Goal: Information Seeking & Learning: Learn about a topic

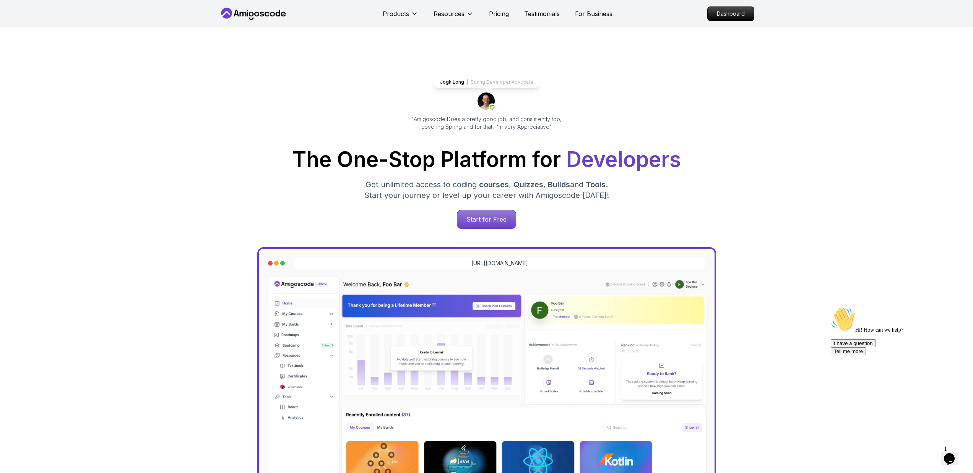
click at [397, 65] on div "Jogh Long Spring Developer Advocate "Amigoscode Does a pretty good job, and con…" at bounding box center [486, 313] width 535 height 570
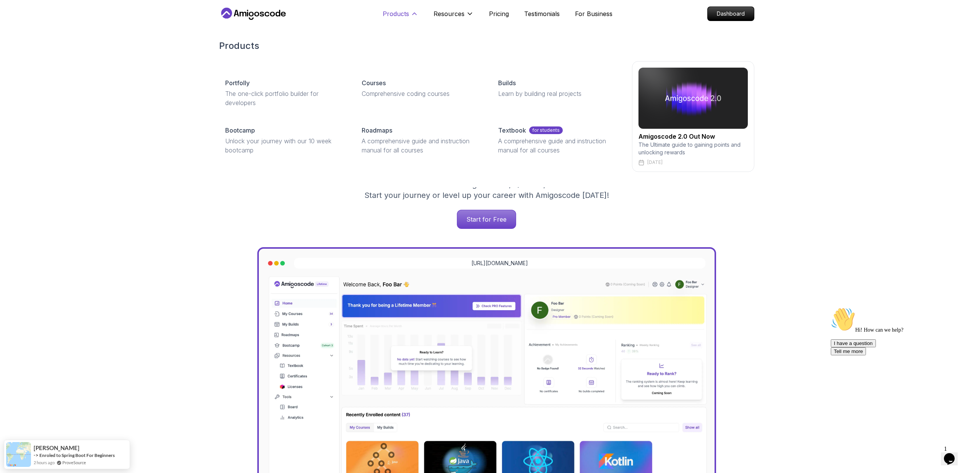
click at [405, 13] on p "Products" at bounding box center [396, 13] width 26 height 9
click at [390, 83] on div "Courses" at bounding box center [421, 82] width 118 height 9
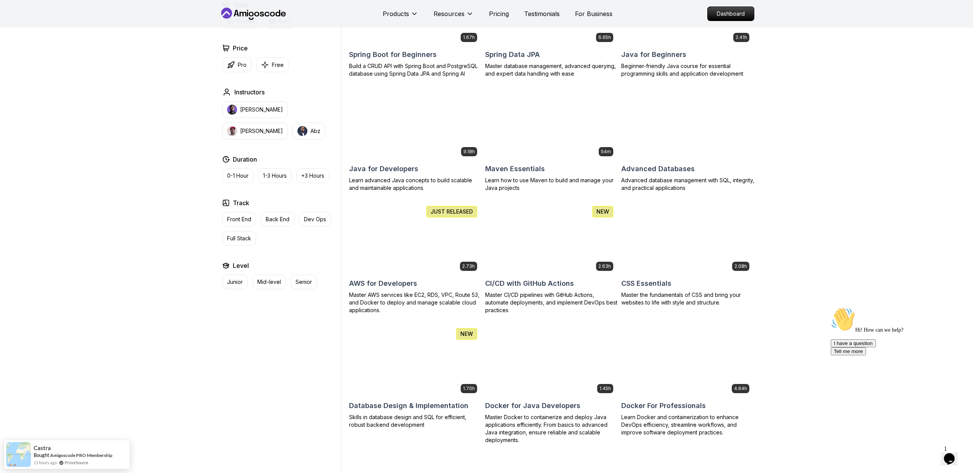
scroll to position [398, 0]
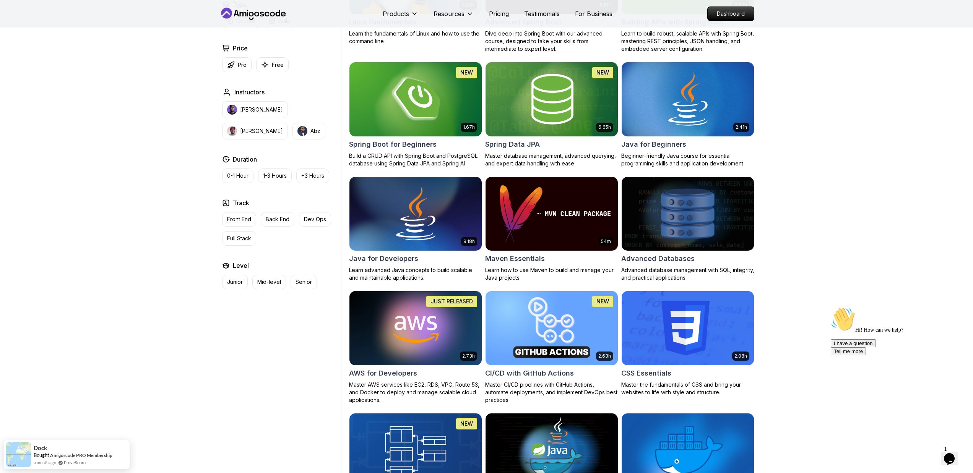
scroll to position [359, 0]
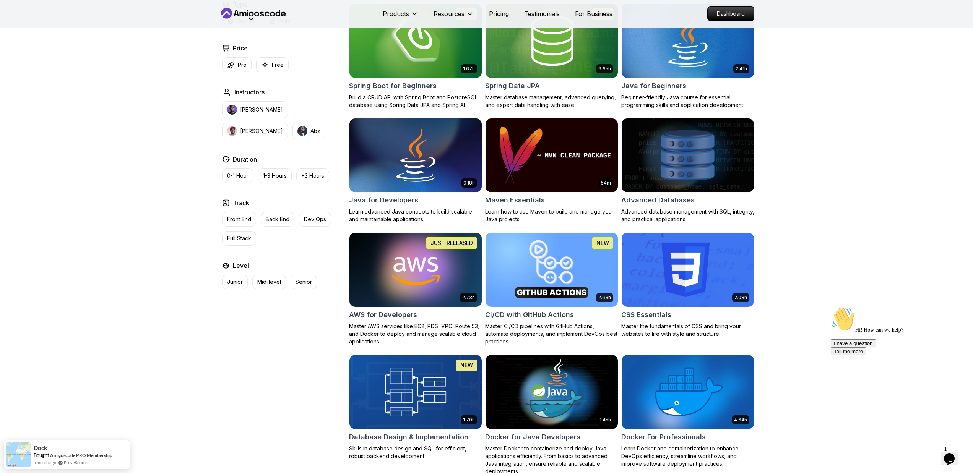
click at [428, 286] on img at bounding box center [415, 270] width 139 height 78
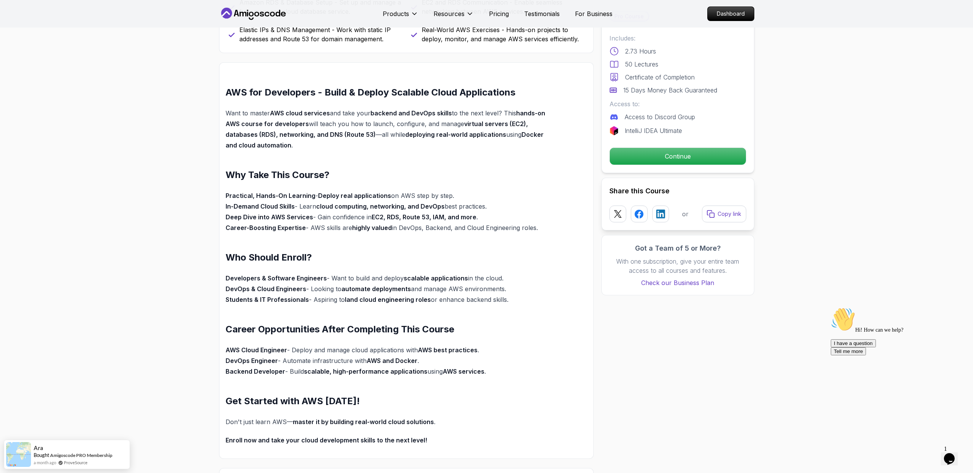
scroll to position [459, 0]
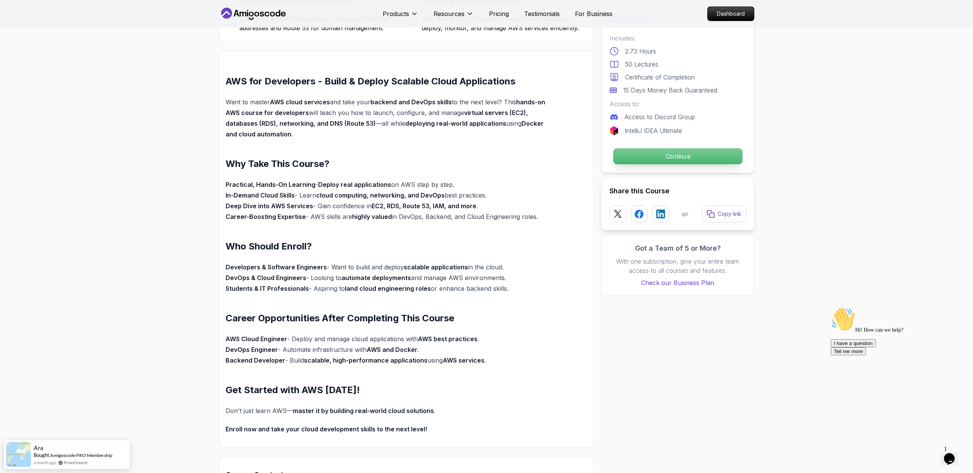
click at [556, 148] on button "Continue" at bounding box center [678, 156] width 130 height 17
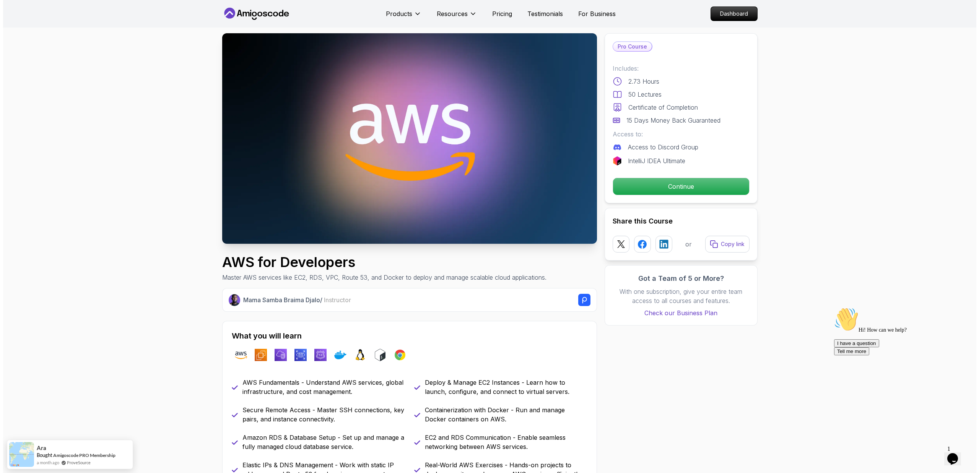
scroll to position [0, 0]
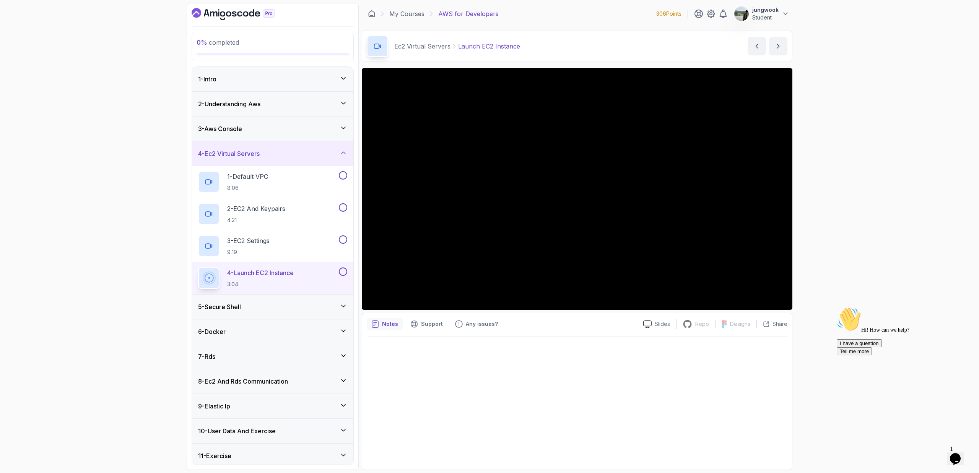
click at [306, 304] on div "5 - Secure Shell" at bounding box center [272, 307] width 149 height 9
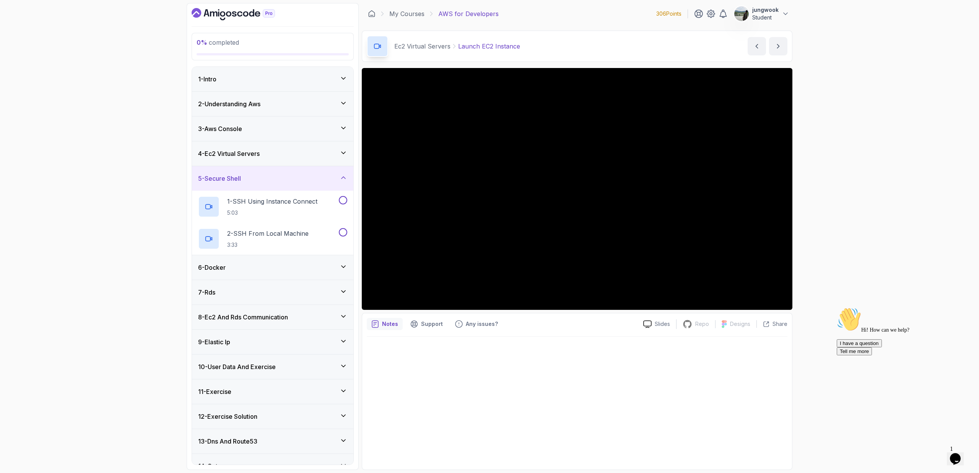
click at [324, 275] on div "6 - Docker" at bounding box center [272, 267] width 161 height 24
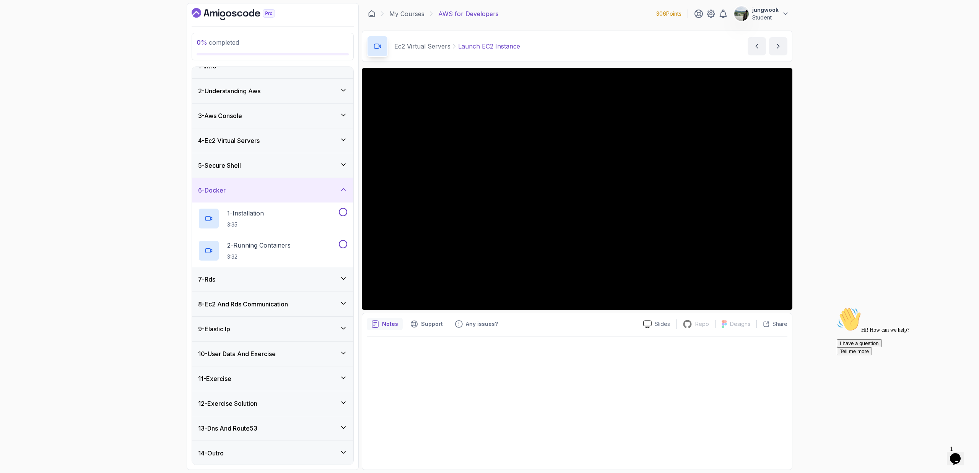
scroll to position [14, 0]
click at [253, 318] on div "13 - Dns And Route53" at bounding box center [272, 428] width 161 height 24
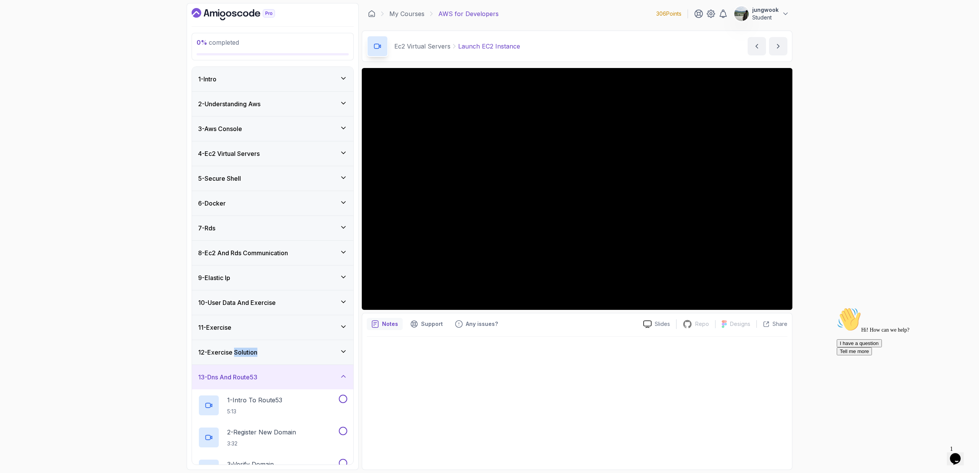
scroll to position [142, 0]
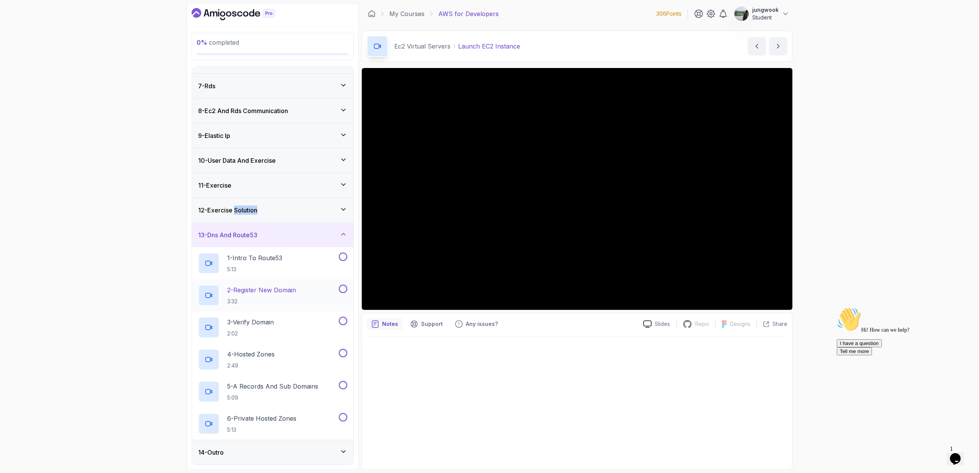
click at [242, 318] on div "14 - Outro" at bounding box center [272, 452] width 149 height 9
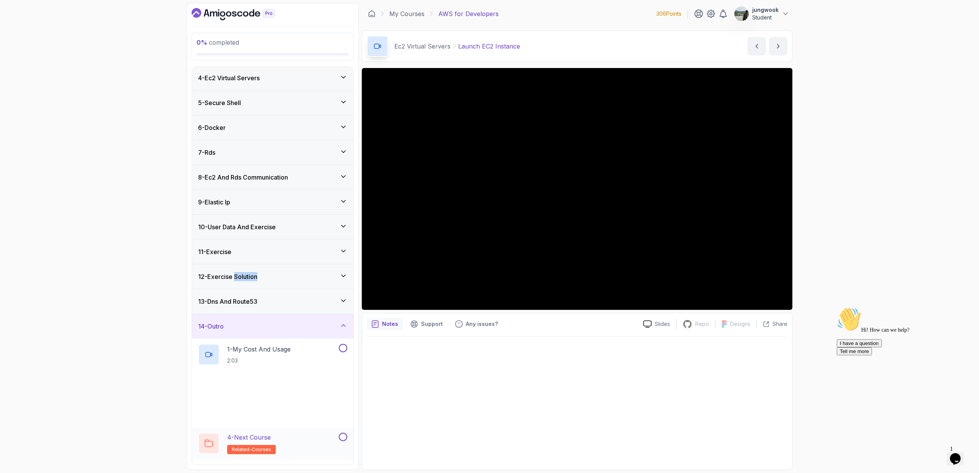
scroll to position [78, 0]
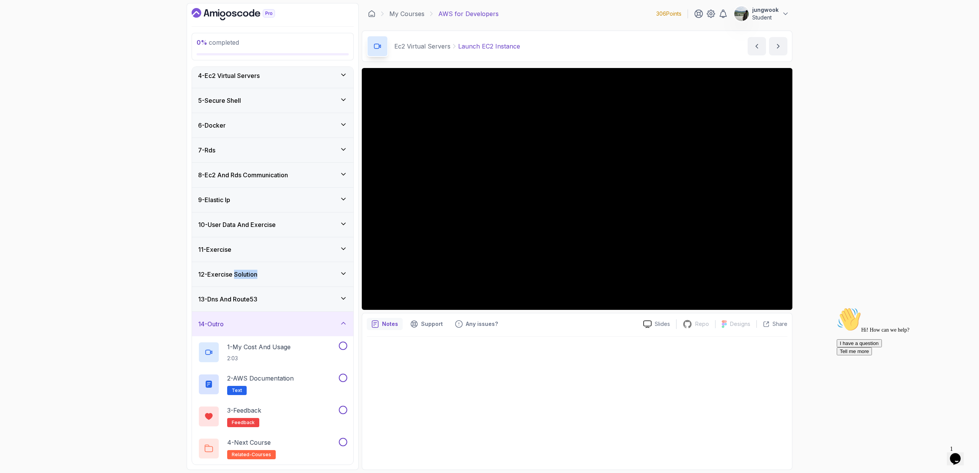
click at [304, 286] on div "12 - Exercise Solution" at bounding box center [272, 274] width 161 height 24
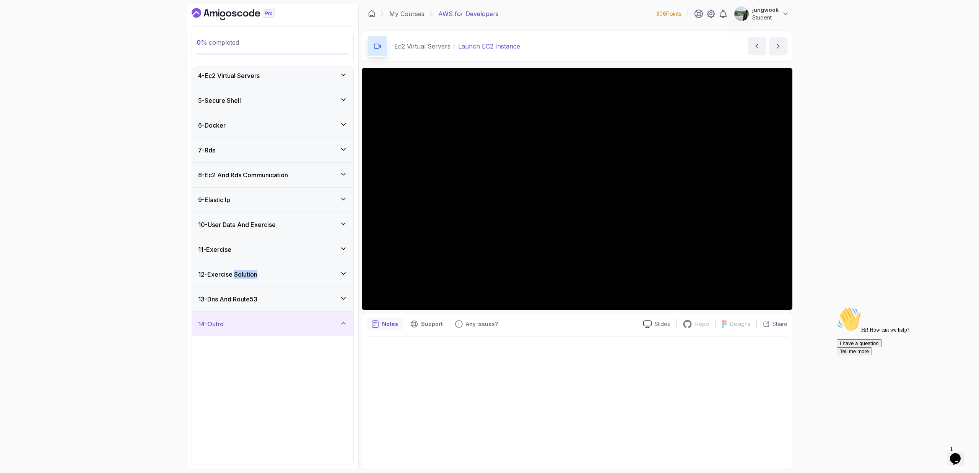
scroll to position [0, 0]
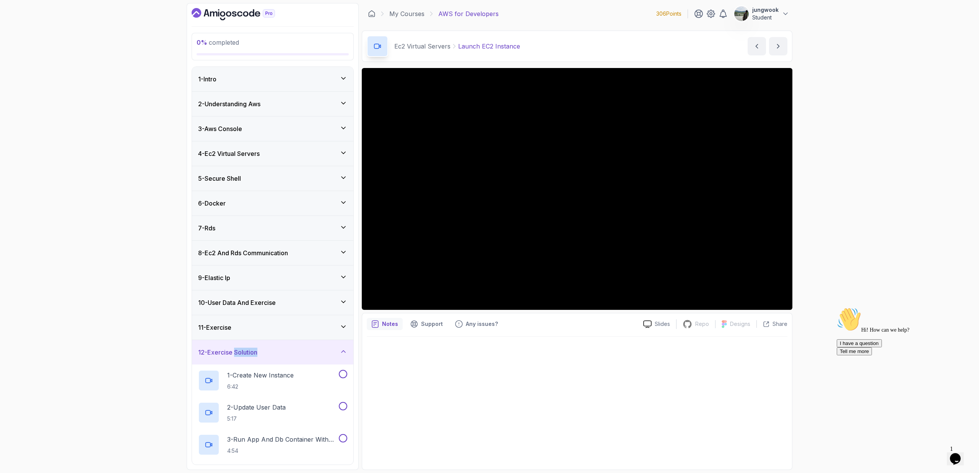
click at [290, 318] on div "11 - Exercise" at bounding box center [272, 328] width 161 height 24
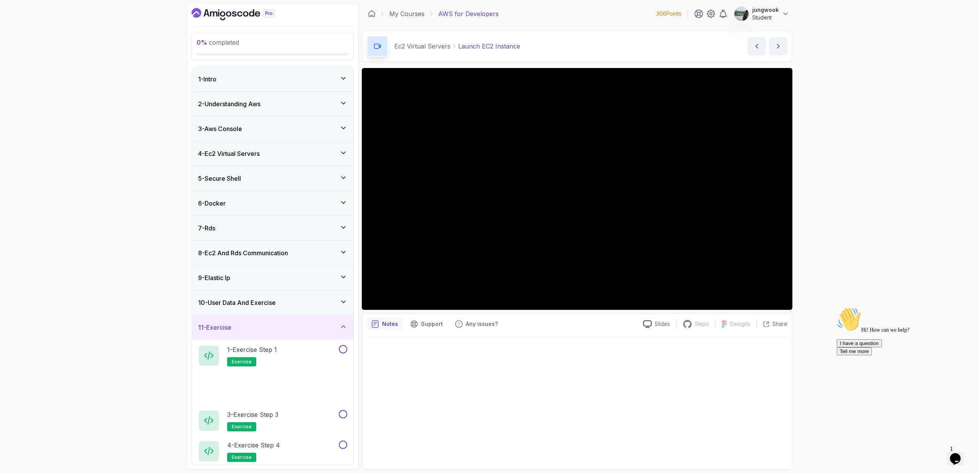
click at [298, 301] on div "10 - User Data And Exercise" at bounding box center [272, 302] width 149 height 9
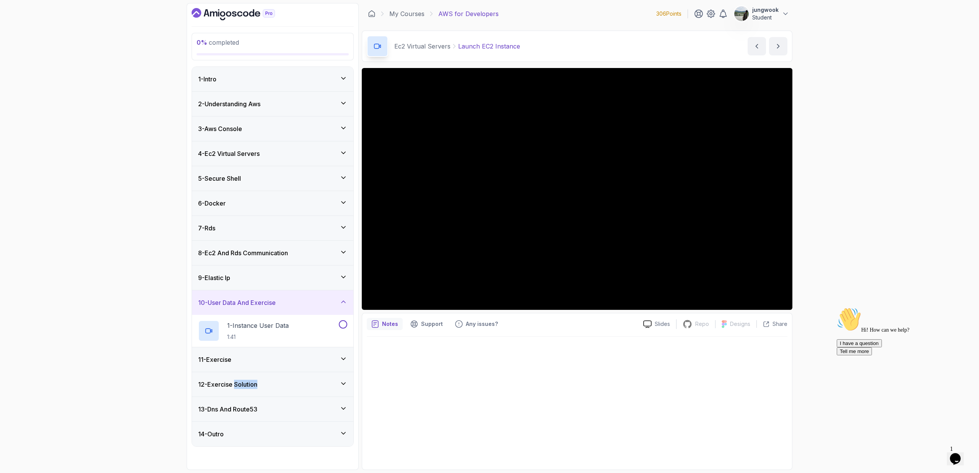
click at [303, 283] on div "9 - Elastic Ip" at bounding box center [272, 278] width 161 height 24
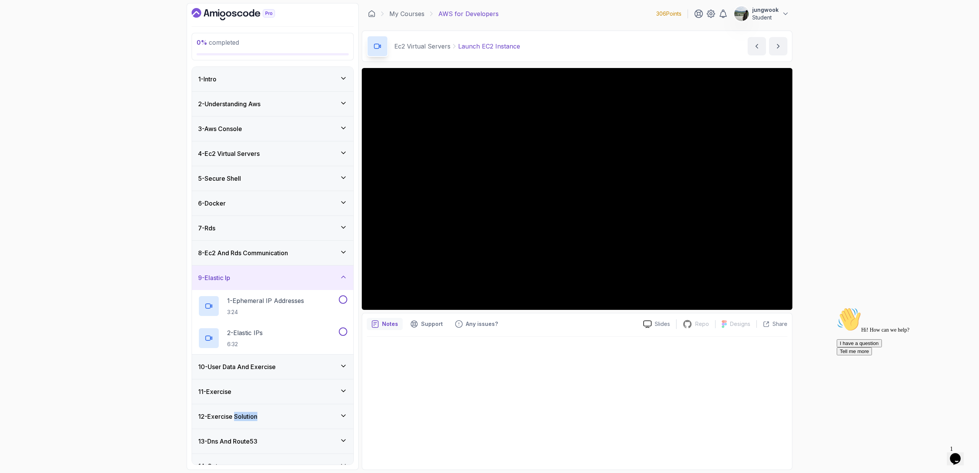
click at [311, 267] on div "9 - Elastic Ip" at bounding box center [272, 278] width 161 height 24
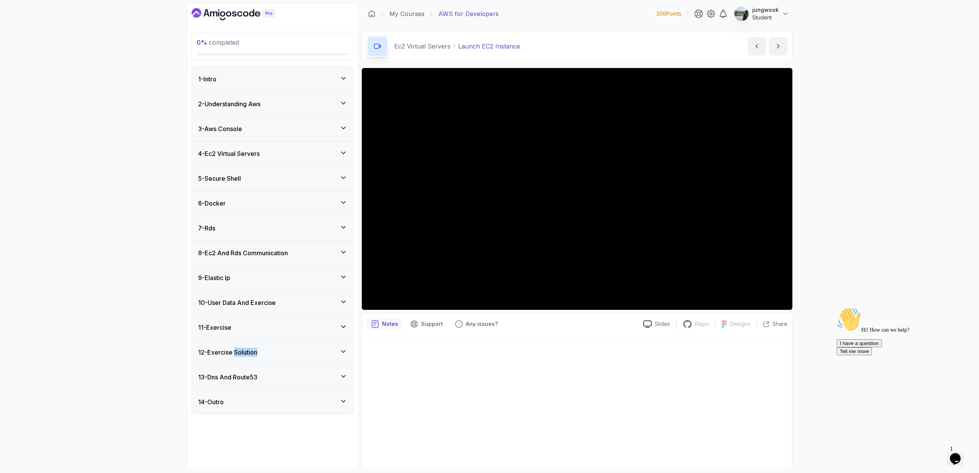
click at [313, 254] on div "8 - Ec2 And Rds Communication" at bounding box center [272, 253] width 149 height 9
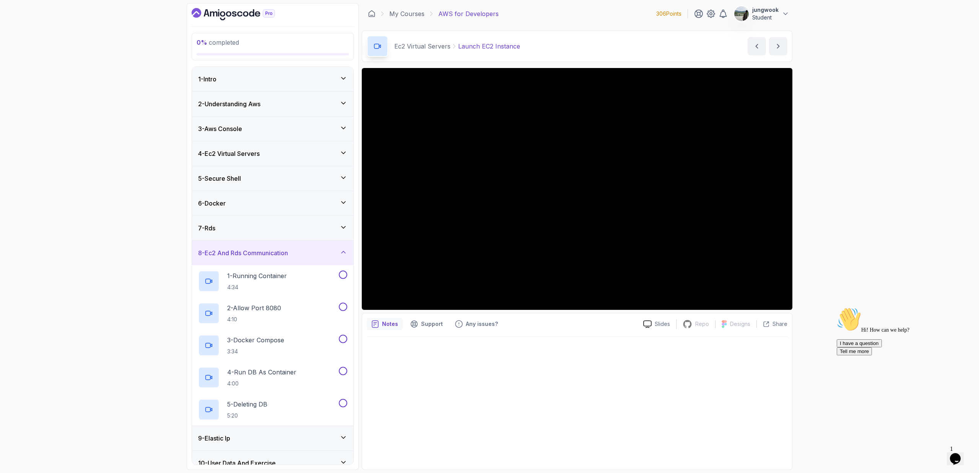
click at [280, 208] on div "6 - Docker" at bounding box center [272, 203] width 161 height 24
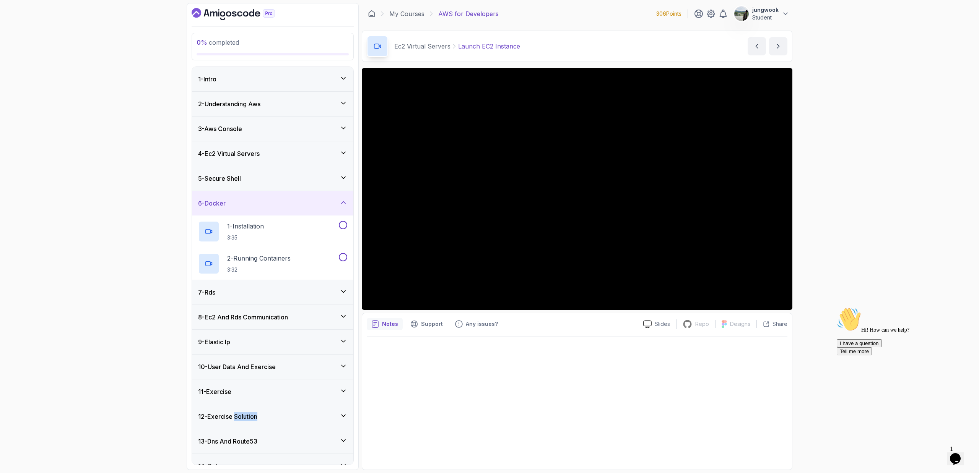
click at [296, 184] on div "5 - Secure Shell" at bounding box center [272, 178] width 161 height 24
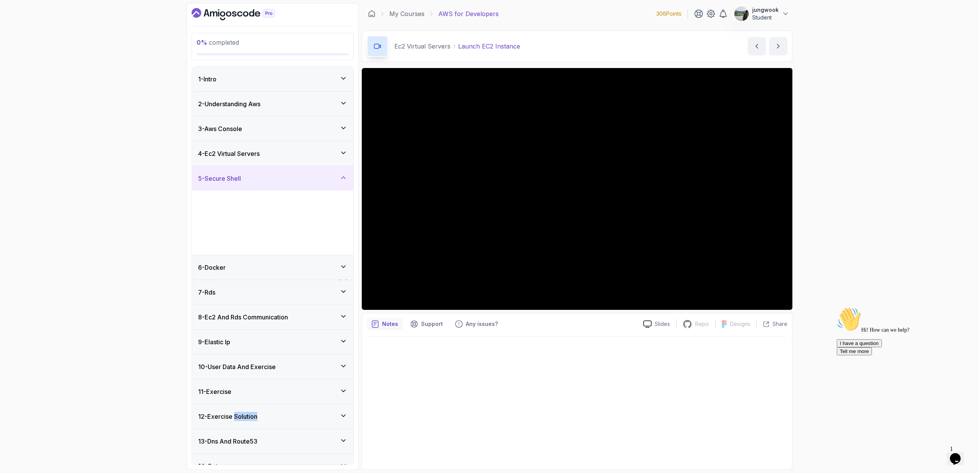
click at [336, 143] on div "4 - Ec2 Virtual Servers" at bounding box center [272, 154] width 161 height 24
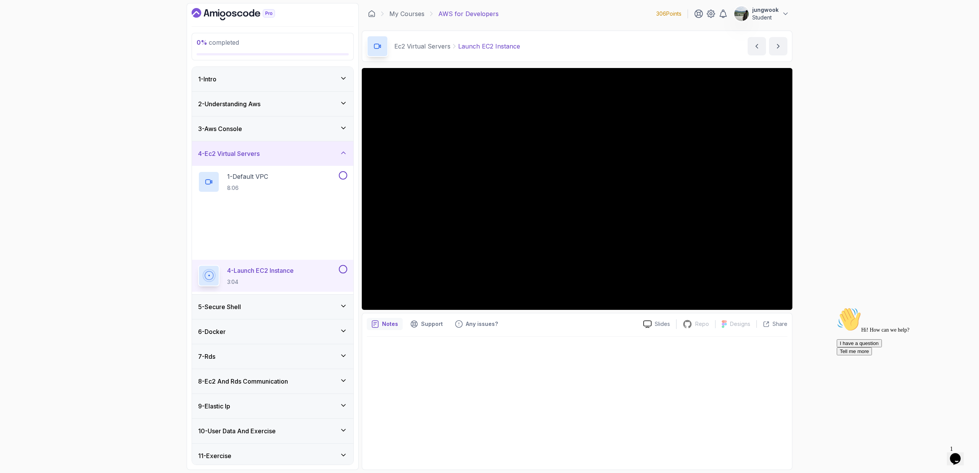
click at [308, 118] on div "3 - Aws Console" at bounding box center [272, 129] width 161 height 24
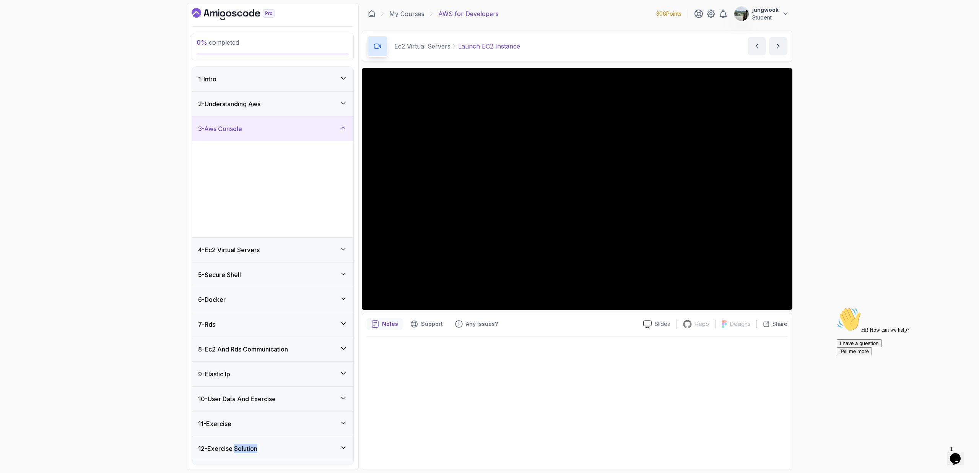
click at [312, 103] on div "2 - Understanding Aws" at bounding box center [272, 103] width 149 height 9
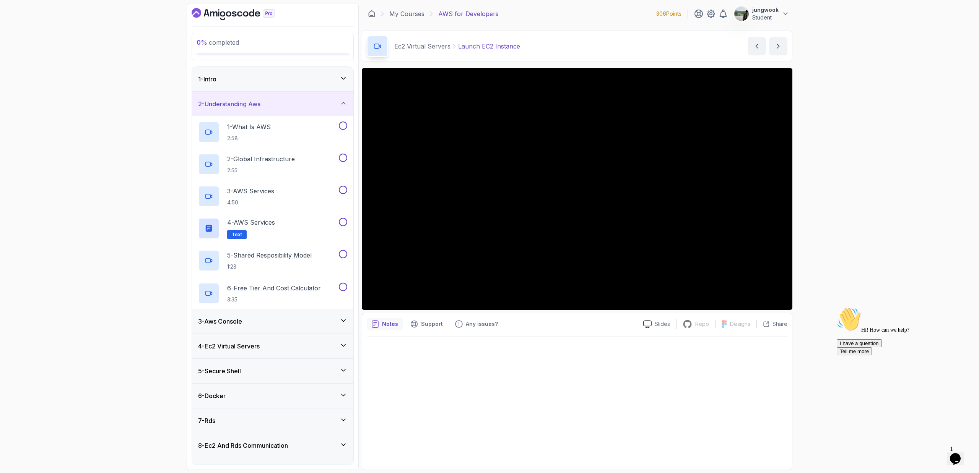
click at [327, 96] on div "2 - Understanding Aws" at bounding box center [272, 104] width 161 height 24
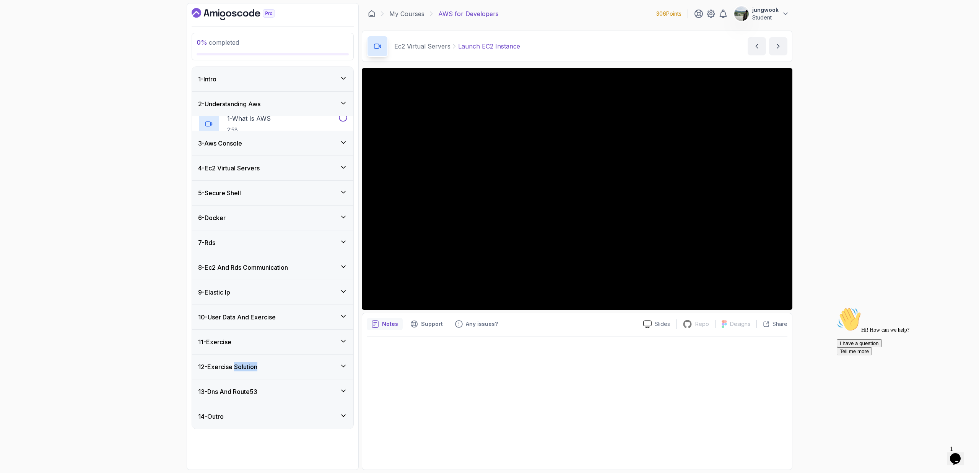
drag, startPoint x: 332, startPoint y: 85, endPoint x: 333, endPoint y: 80, distance: 4.7
click at [333, 80] on div "1 - Intro" at bounding box center [272, 79] width 161 height 24
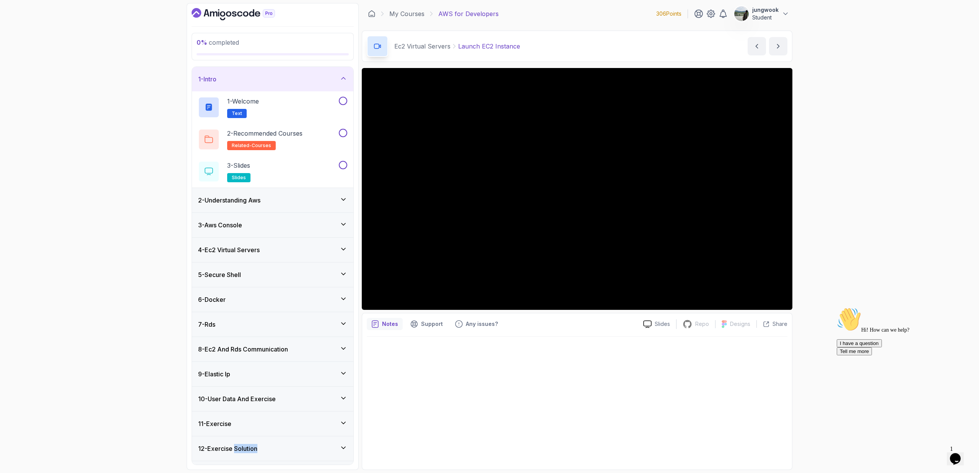
click at [291, 201] on div "2 - Understanding Aws" at bounding box center [272, 200] width 149 height 9
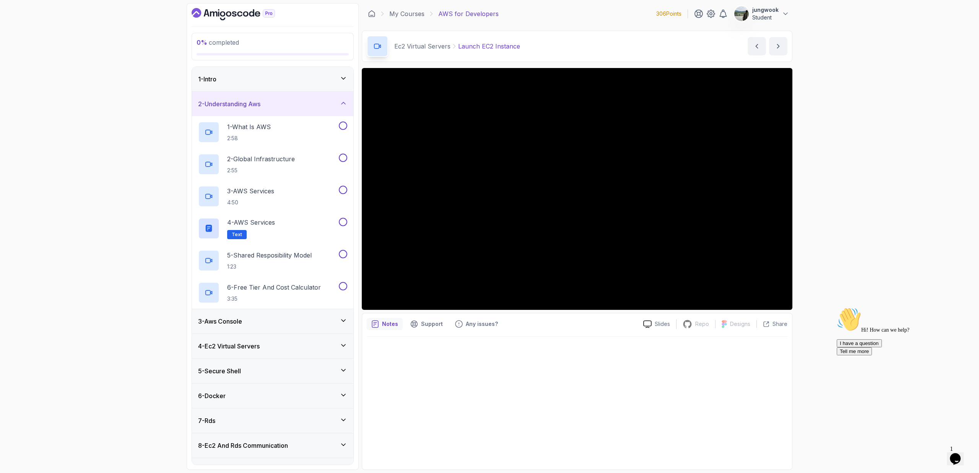
click at [286, 83] on div "1 - Intro" at bounding box center [272, 79] width 149 height 9
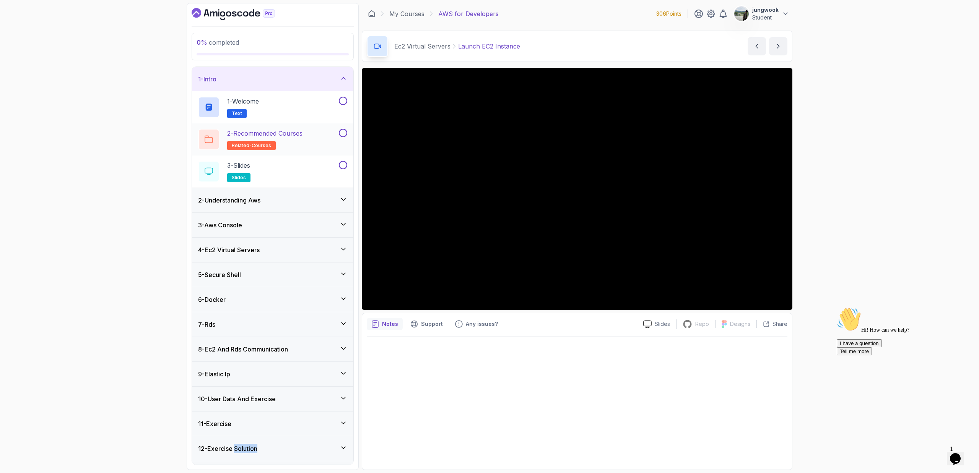
click at [292, 139] on h2 "2 - Recommended Courses related-courses" at bounding box center [264, 139] width 75 height 21
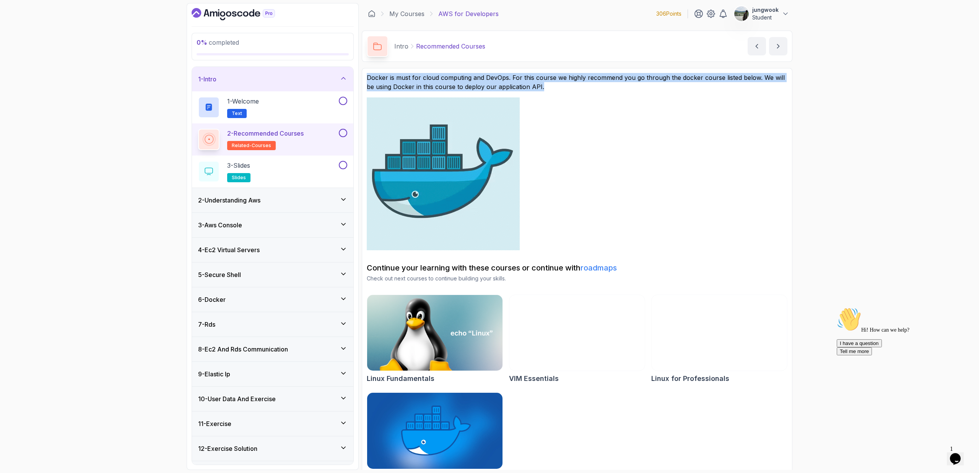
drag, startPoint x: 450, startPoint y: 73, endPoint x: 565, endPoint y: 86, distance: 115.8
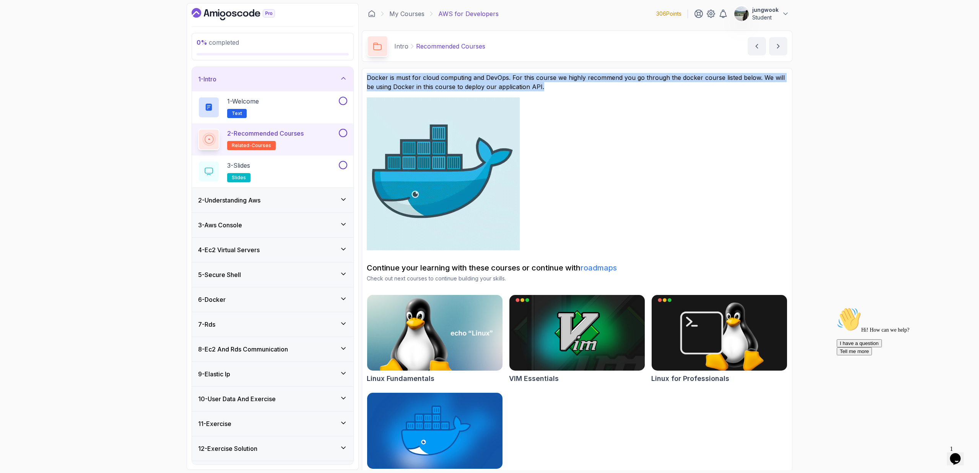
click at [556, 86] on section "Docker is must for cloud computing and DevOps. For this course we highly recomm…" at bounding box center [577, 279] width 431 height 422
click at [556, 86] on p "Docker is must for cloud computing and DevOps. For this course we highly recomm…" at bounding box center [577, 82] width 421 height 18
drag, startPoint x: 569, startPoint y: 84, endPoint x: 538, endPoint y: 75, distance: 32.6
click at [538, 75] on p "Docker is must for cloud computing and DevOps. For this course we highly recomm…" at bounding box center [577, 82] width 421 height 18
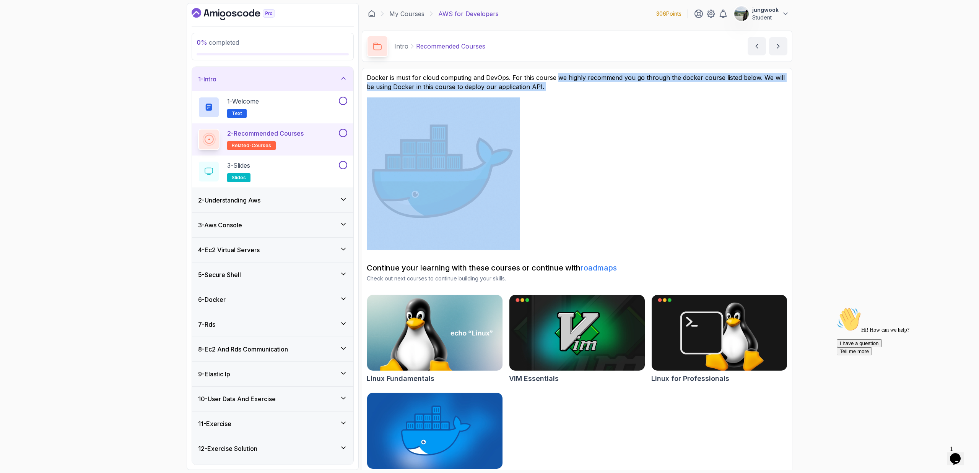
drag, startPoint x: 574, startPoint y: 92, endPoint x: 555, endPoint y: 80, distance: 22.0
click at [555, 80] on div "Docker is must for cloud computing and DevOps. For this course we highly recomm…" at bounding box center [577, 161] width 421 height 177
click at [555, 80] on p "Docker is must for cloud computing and DevOps. For this course we highly recomm…" at bounding box center [577, 82] width 421 height 18
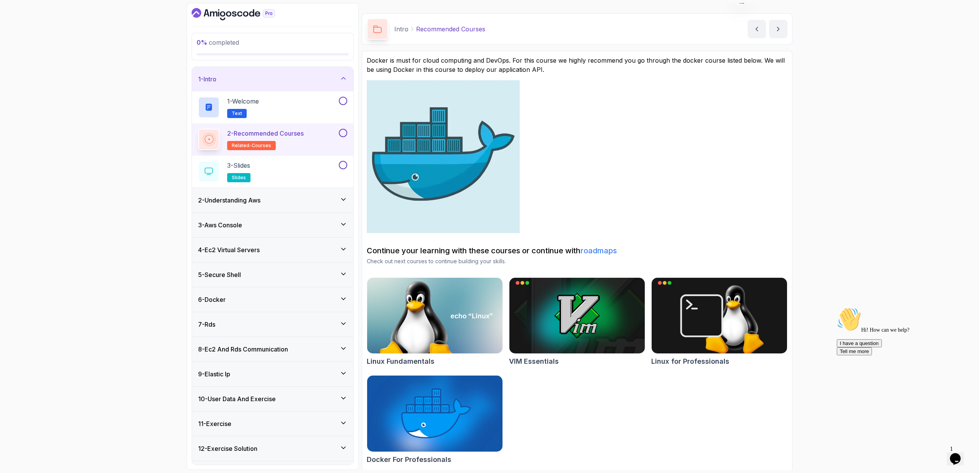
scroll to position [20, 0]
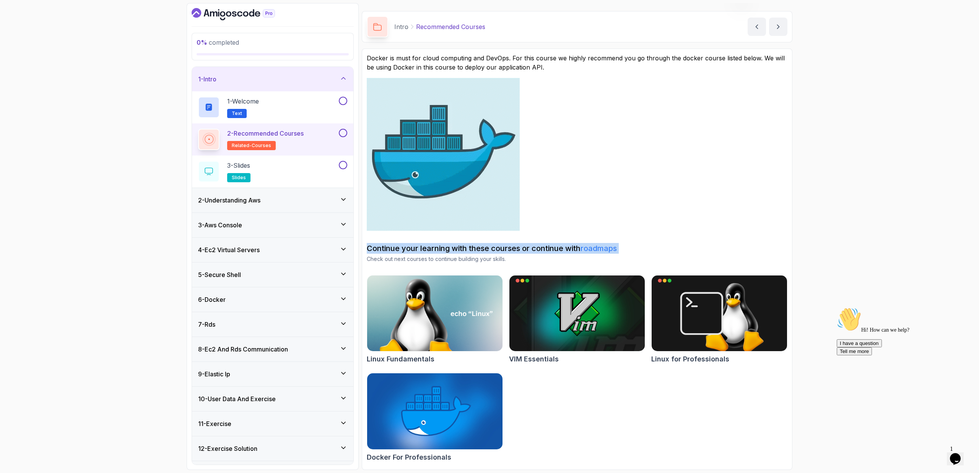
drag, startPoint x: 508, startPoint y: 240, endPoint x: 566, endPoint y: 255, distance: 59.2
click at [556, 255] on div "Docker is must for cloud computing and DevOps. For this course we highly recomm…" at bounding box center [577, 260] width 421 height 412
click at [544, 264] on div "Continue your learning with these courses or continue with roadmaps Check out n…" at bounding box center [577, 354] width 421 height 222
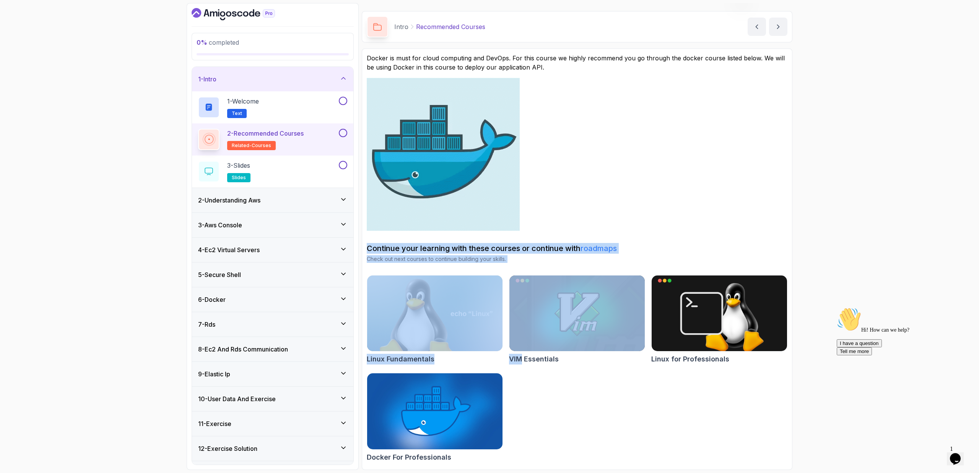
drag, startPoint x: 543, startPoint y: 262, endPoint x: 554, endPoint y: 241, distance: 23.9
click at [554, 241] on div "Docker is must for cloud computing and DevOps. For this course we highly recomm…" at bounding box center [577, 260] width 421 height 412
drag, startPoint x: 536, startPoint y: 244, endPoint x: 563, endPoint y: 263, distance: 33.3
click at [556, 263] on div "Continue your learning with these courses or continue with roadmaps Check out n…" at bounding box center [577, 354] width 421 height 222
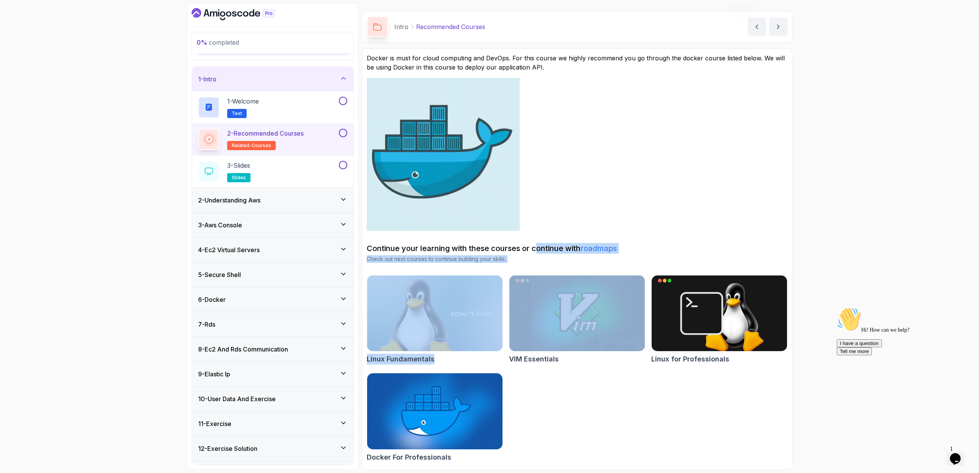
click at [556, 263] on div "Continue your learning with these courses or continue with roadmaps Check out n…" at bounding box center [577, 354] width 421 height 222
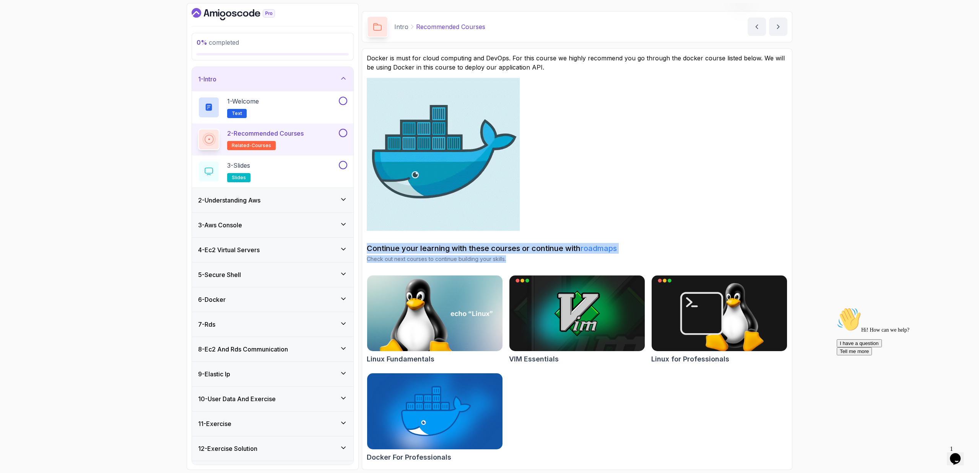
drag, startPoint x: 517, startPoint y: 258, endPoint x: 369, endPoint y: 239, distance: 149.2
click at [369, 239] on div "Docker is must for cloud computing and DevOps. For this course we highly recomm…" at bounding box center [577, 260] width 421 height 412
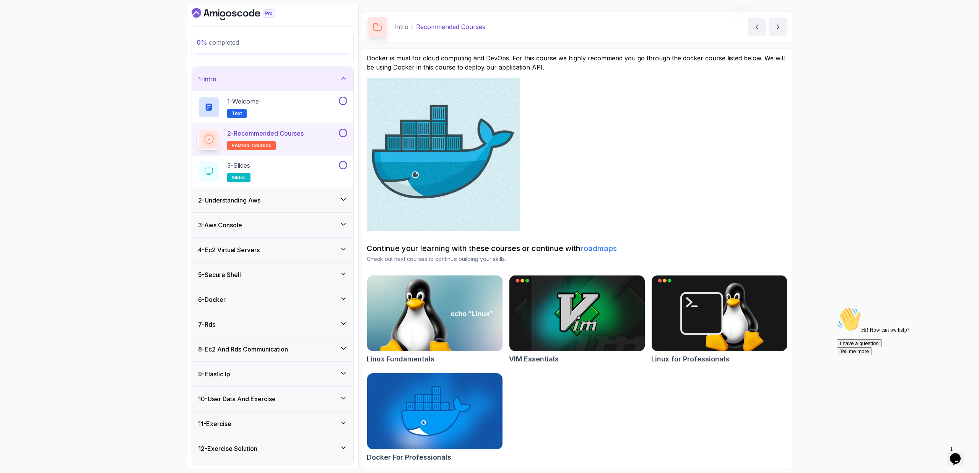
click at [369, 239] on div "Docker is must for cloud computing and DevOps. For this course we highly recomm…" at bounding box center [577, 260] width 421 height 412
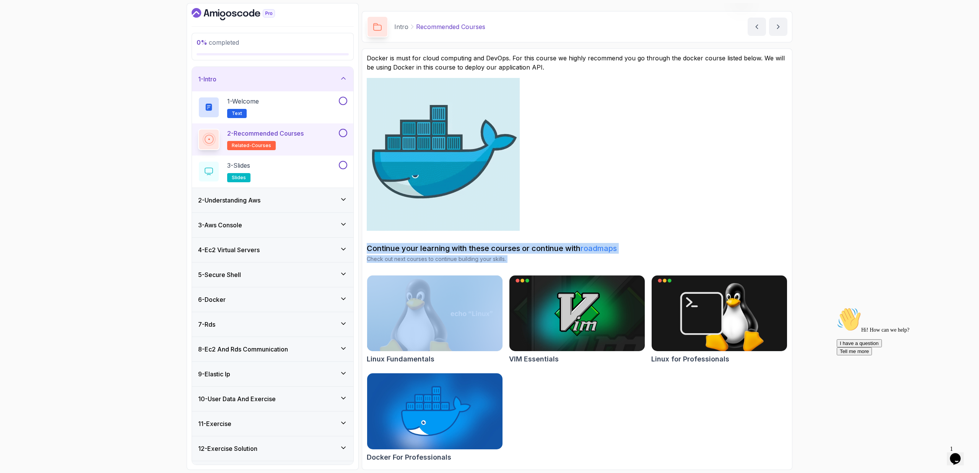
drag, startPoint x: 369, startPoint y: 239, endPoint x: 520, endPoint y: 261, distance: 152.6
click at [520, 261] on div "Docker is must for cloud computing and DevOps. For this course we highly recomm…" at bounding box center [577, 260] width 421 height 412
click at [520, 261] on p "Check out next courses to continue building your skills." at bounding box center [577, 259] width 421 height 8
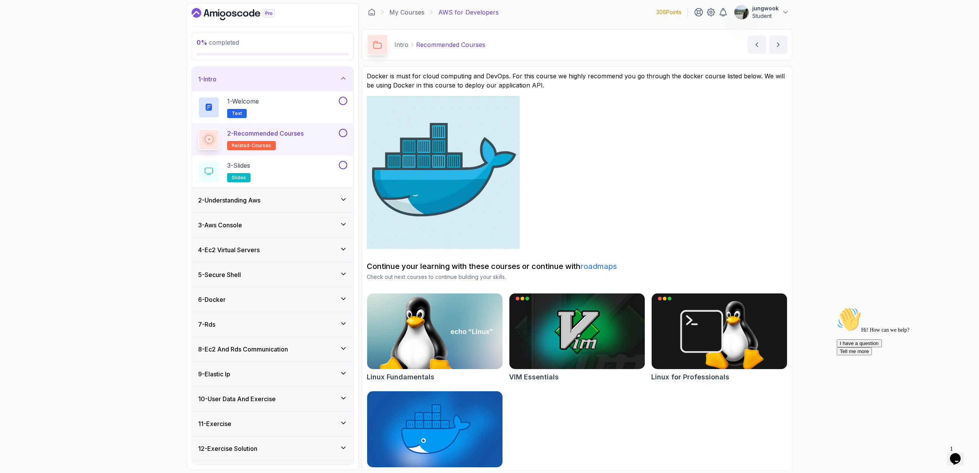
scroll to position [0, 0]
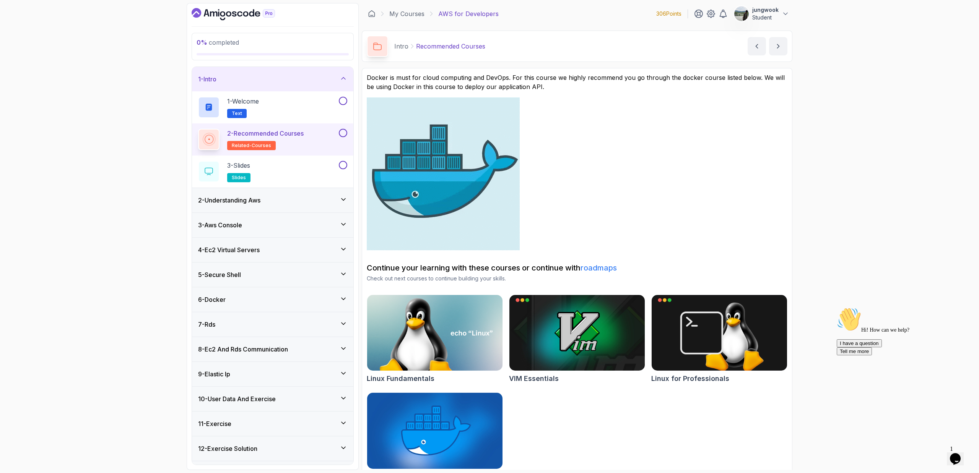
click at [223, 20] on div "0 % completed 1 - Intro 1 - Welcome Text 2 - Recommended Courses related-course…" at bounding box center [273, 236] width 172 height 467
click at [226, 15] on icon "Dashboard" at bounding box center [233, 14] width 83 height 12
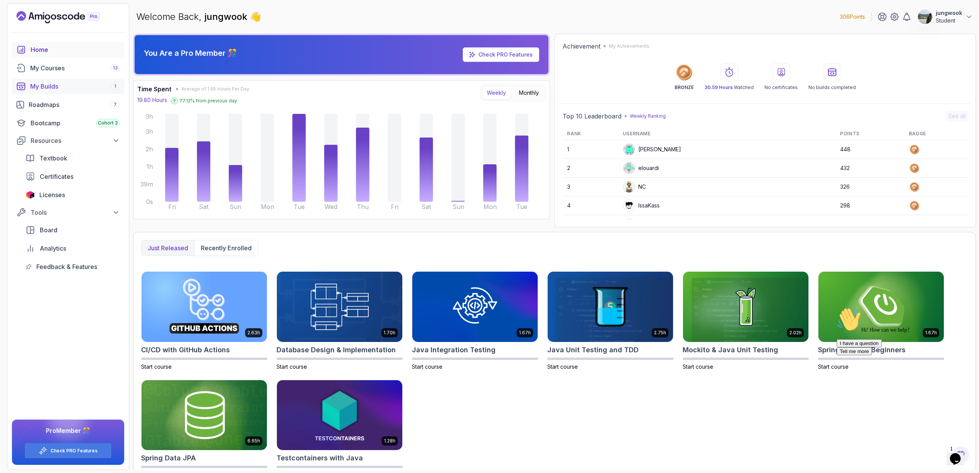
click at [89, 85] on div "My Builds 1" at bounding box center [74, 86] width 89 height 9
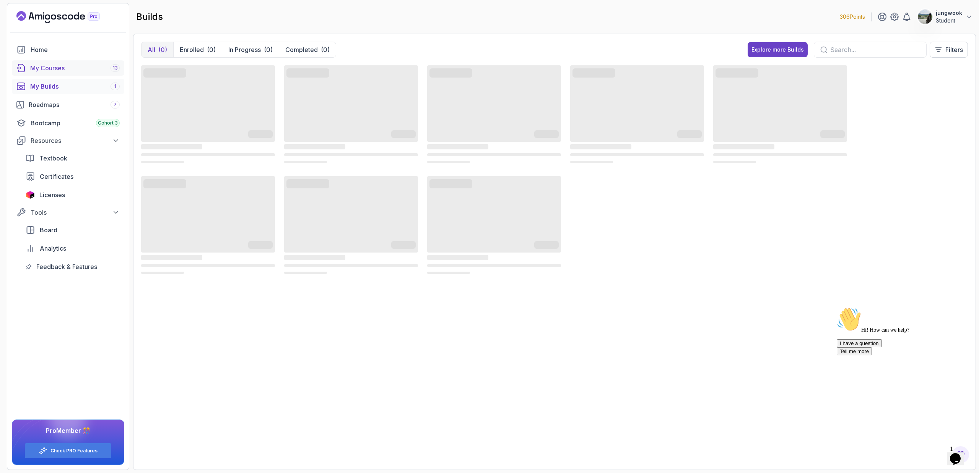
click at [90, 75] on link "My Courses 13" at bounding box center [68, 67] width 112 height 15
click at [96, 63] on div "My Courses 13" at bounding box center [74, 67] width 89 height 9
click at [77, 56] on link "Home" at bounding box center [68, 49] width 112 height 15
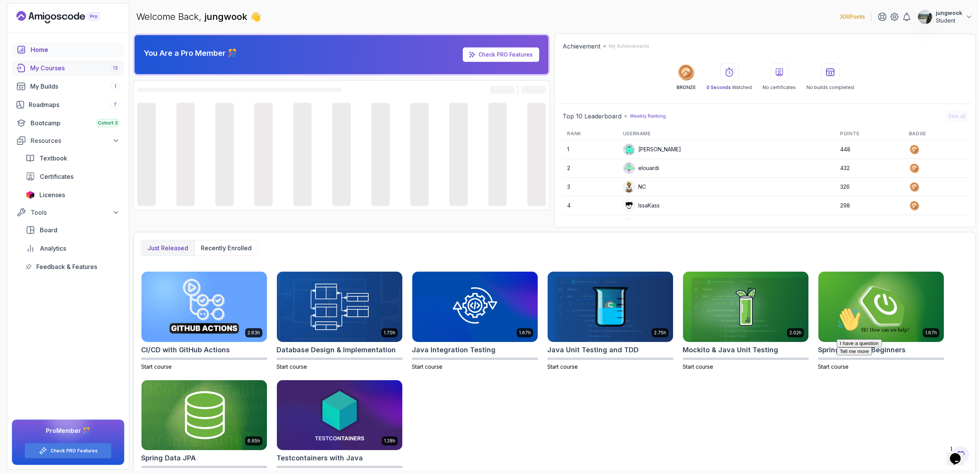
click at [71, 68] on div "My Courses 13" at bounding box center [74, 67] width 89 height 9
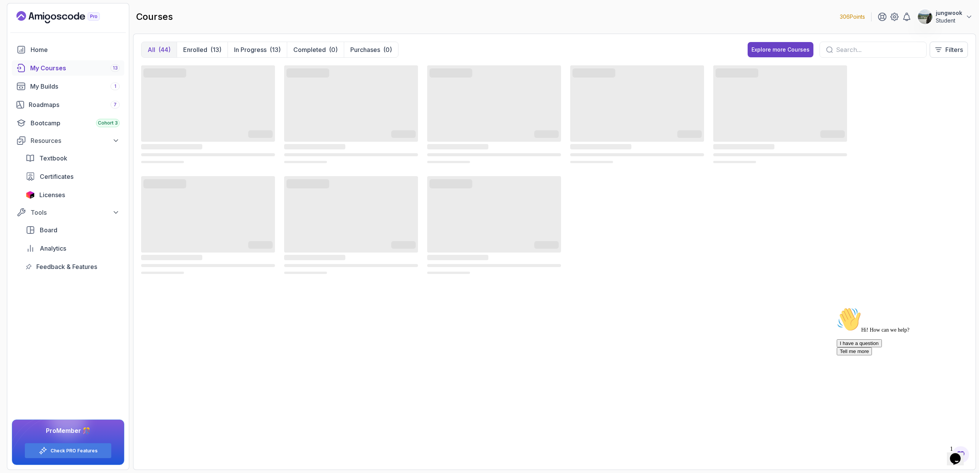
click at [556, 318] on div "Opens Chat This icon Opens the chat window." at bounding box center [955, 459] width 12 height 12
click at [556, 318] on div "Close Chat This icon closes the chat window." at bounding box center [953, 460] width 9 height 9
click at [556, 318] on div "‌ ‌ ‌ ‌ ‌ ‌ ‌ ‌ ‌ ‌ ‌ ‌ ‌ ‌ ‌ ‌ ‌ ‌ ‌ ‌ ‌ ‌ ‌ ‌ ‌ ‌ ‌ ‌ ‌ ‌ ‌ ‌ ‌ ‌ ‌ ‌ ‌ ‌ ‌ ‌…" at bounding box center [554, 263] width 827 height 398
drag, startPoint x: 599, startPoint y: 132, endPoint x: 592, endPoint y: 127, distance: 8.8
click at [556, 127] on span "‌" at bounding box center [637, 103] width 134 height 76
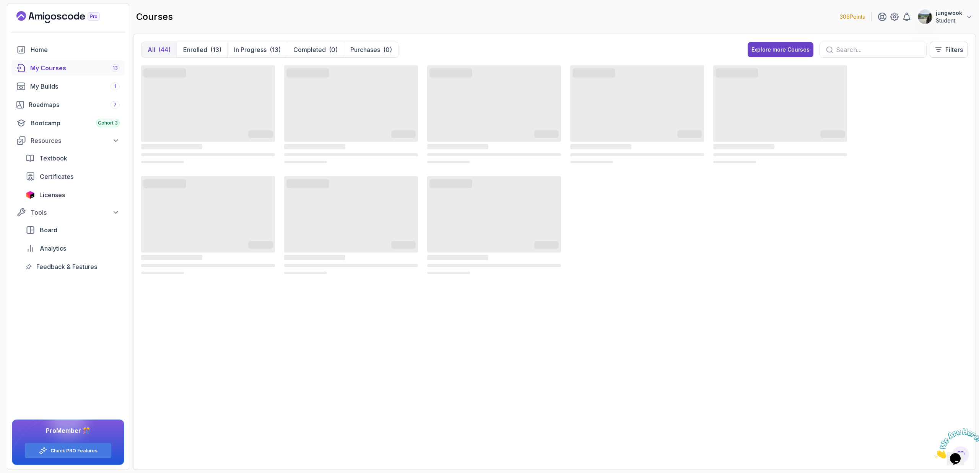
click at [436, 148] on span "‌" at bounding box center [457, 146] width 61 height 5
drag, startPoint x: 437, startPoint y: 148, endPoint x: 452, endPoint y: 143, distance: 16.1
click at [437, 148] on span "‌" at bounding box center [457, 146] width 61 height 5
click at [459, 144] on span "‌" at bounding box center [457, 147] width 61 height 8
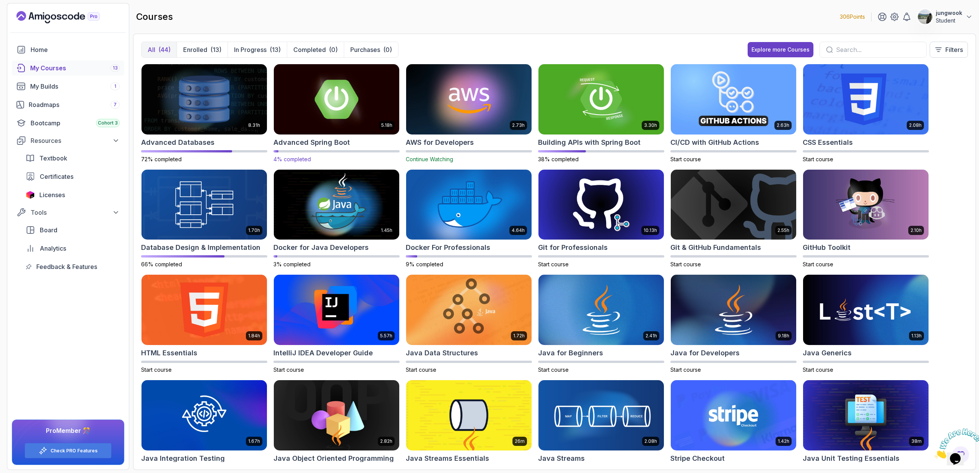
click at [344, 105] on img at bounding box center [337, 99] width 132 height 74
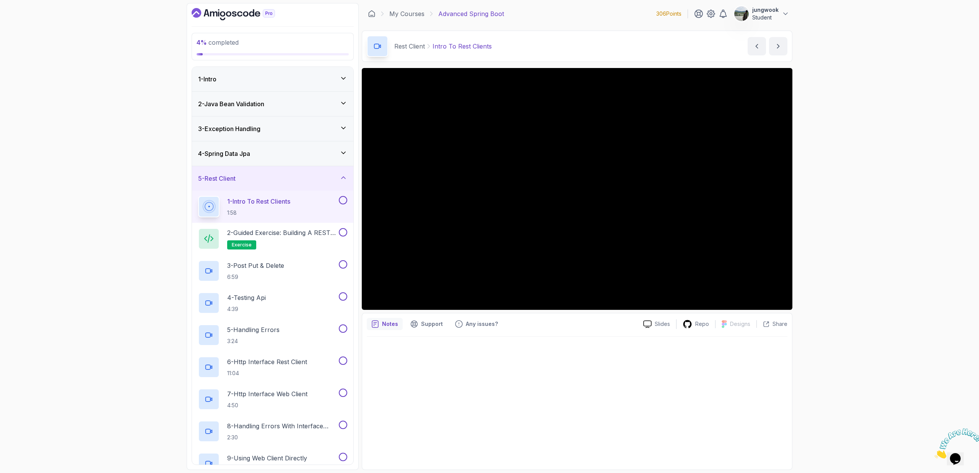
click at [285, 110] on div "2 - Java Bean Validation" at bounding box center [272, 104] width 161 height 24
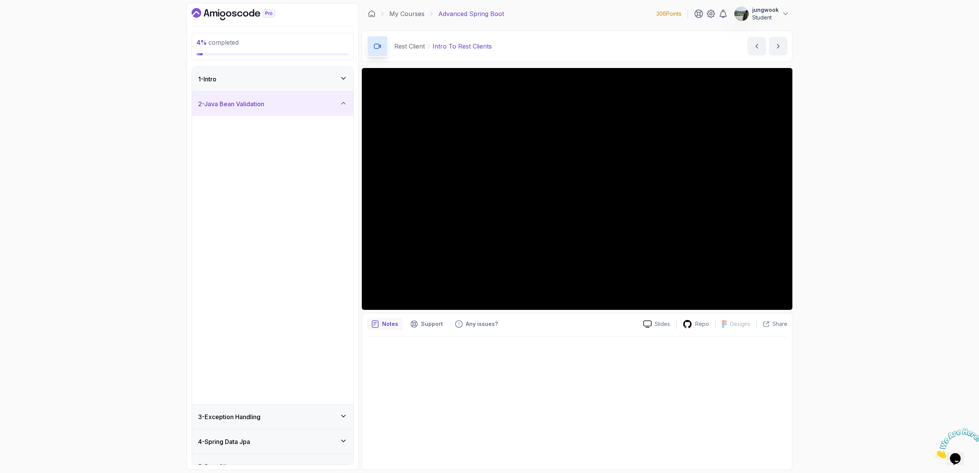
click at [287, 75] on div "1 - Intro" at bounding box center [272, 79] width 149 height 9
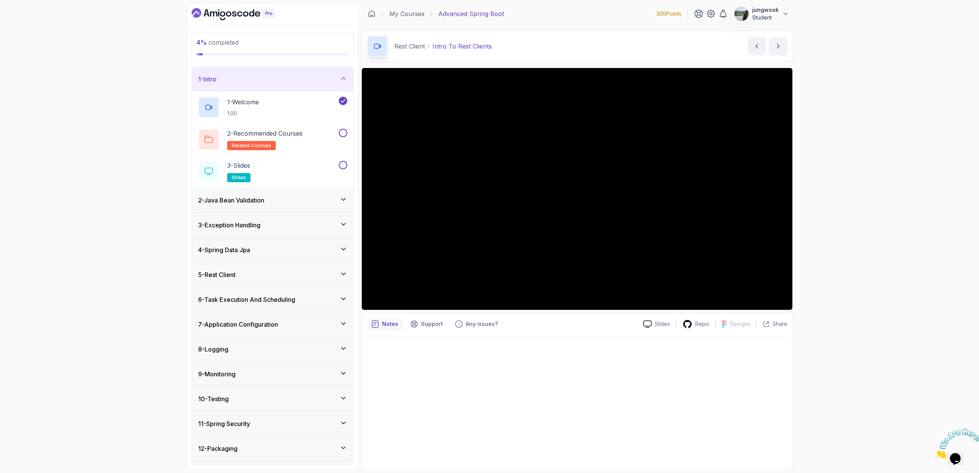
click at [288, 80] on div "1 - Intro" at bounding box center [272, 79] width 149 height 9
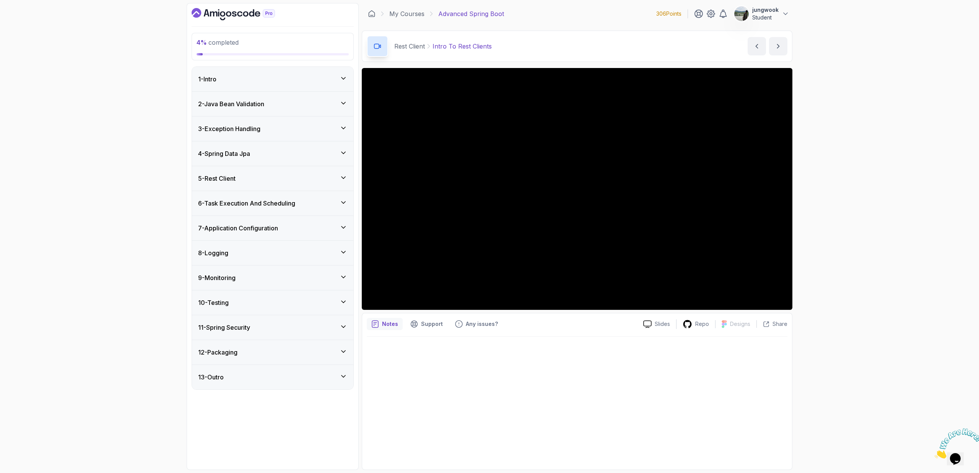
click at [299, 103] on div "2 - Java Bean Validation" at bounding box center [272, 103] width 149 height 9
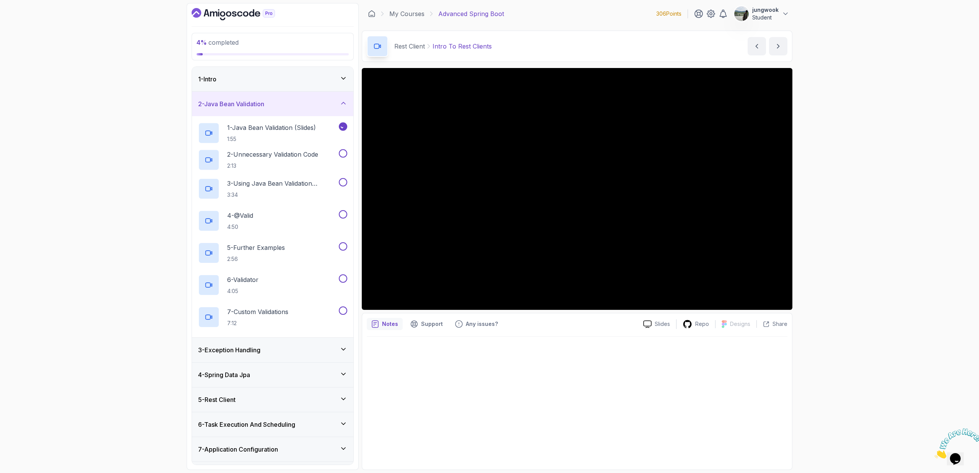
click at [299, 81] on div "1 - Intro" at bounding box center [272, 79] width 149 height 9
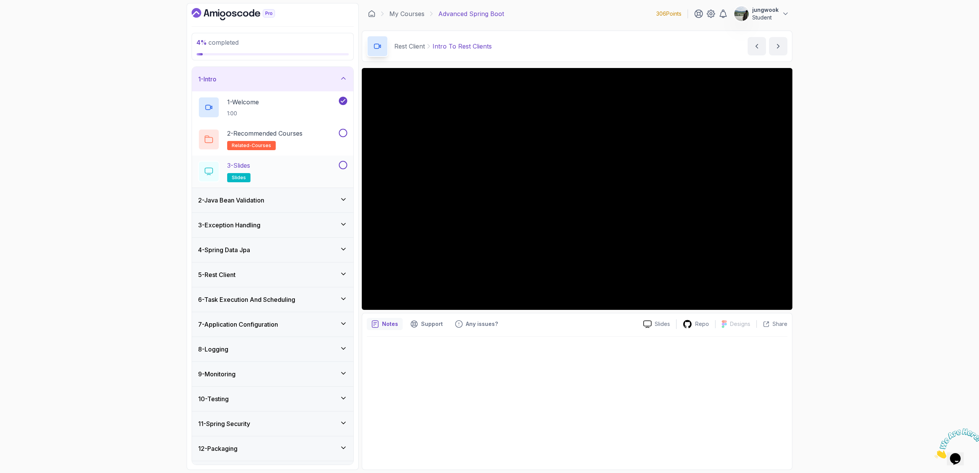
click at [287, 187] on div "3 - Slides slides" at bounding box center [272, 172] width 161 height 32
click at [283, 196] on div "2 - Java Bean Validation" at bounding box center [272, 200] width 149 height 9
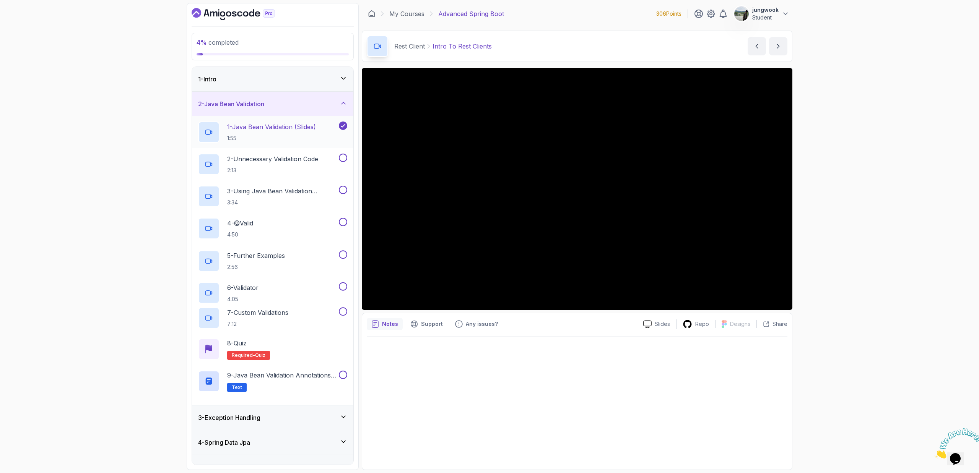
click at [301, 128] on p "1 - Java Bean Validation (Slides)" at bounding box center [271, 126] width 89 height 9
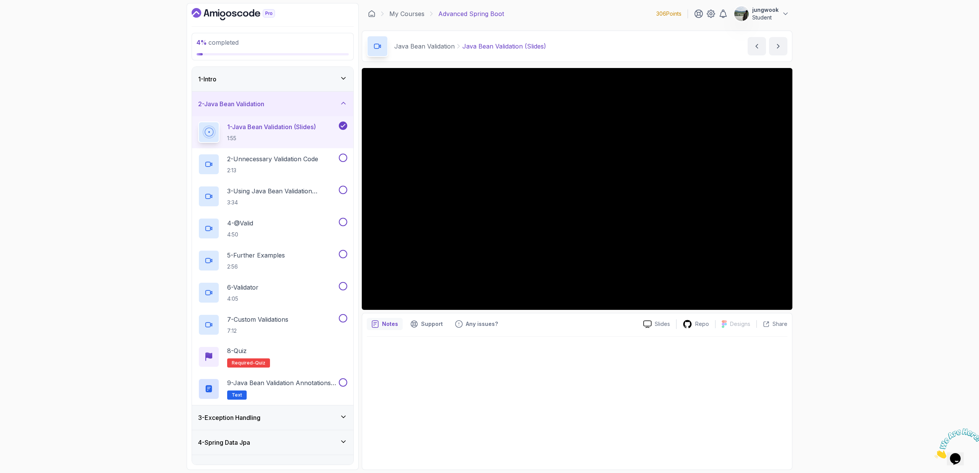
click at [273, 318] on div "3 - Exception Handling" at bounding box center [272, 417] width 149 height 9
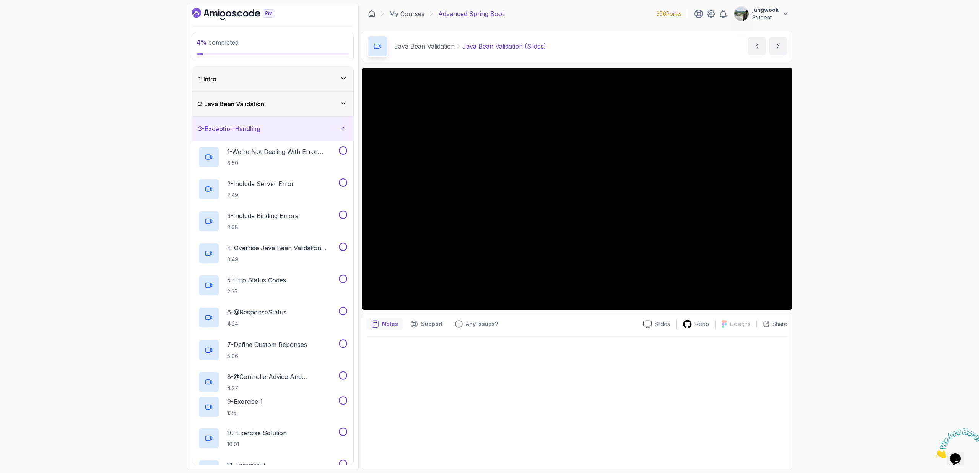
scroll to position [255, 0]
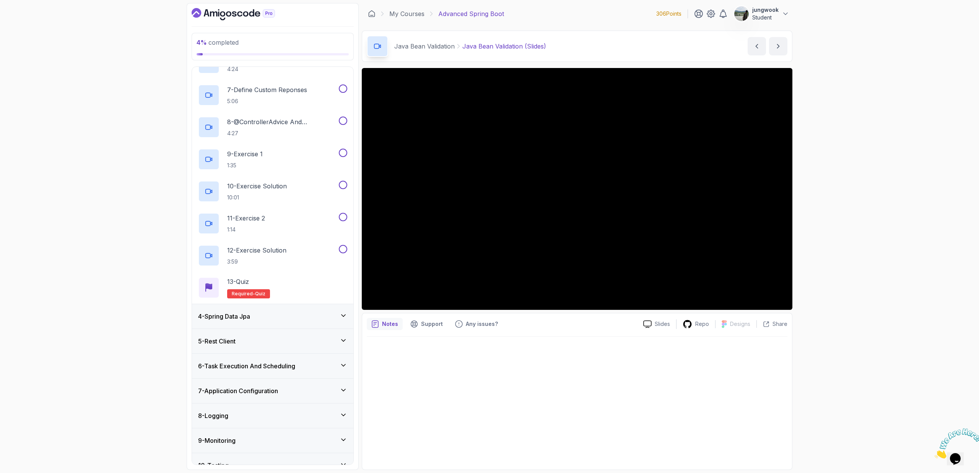
click at [304, 318] on div "4 - Spring Data Jpa" at bounding box center [272, 316] width 161 height 24
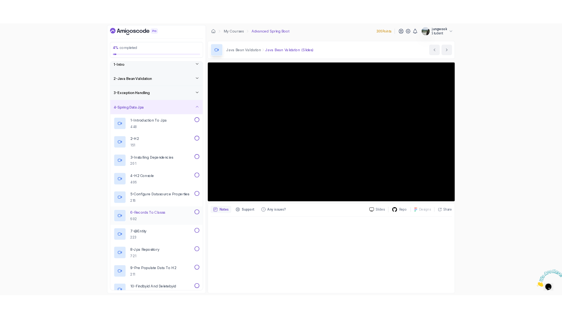
scroll to position [0, 0]
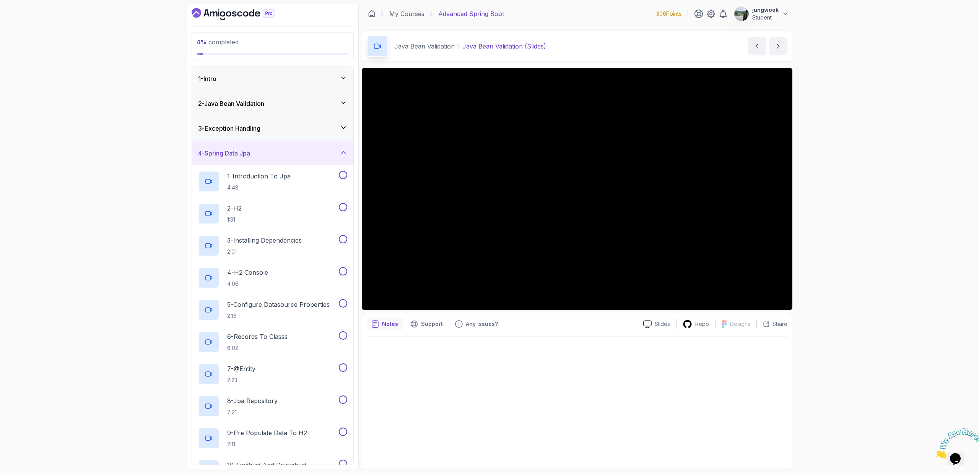
click at [314, 141] on div "4 - Spring Data Jpa" at bounding box center [272, 153] width 161 height 24
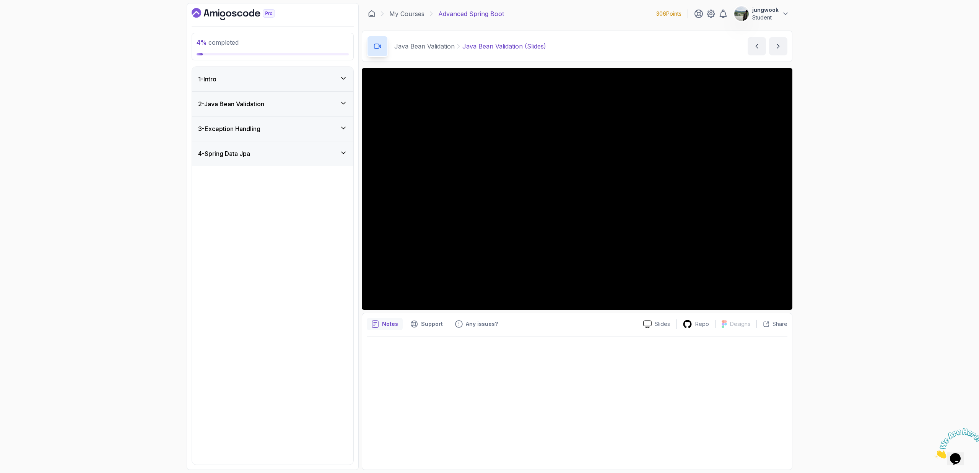
click at [317, 128] on div "3 - Exception Handling" at bounding box center [272, 128] width 149 height 9
click at [318, 108] on div "2 - Java Bean Validation" at bounding box center [272, 104] width 161 height 24
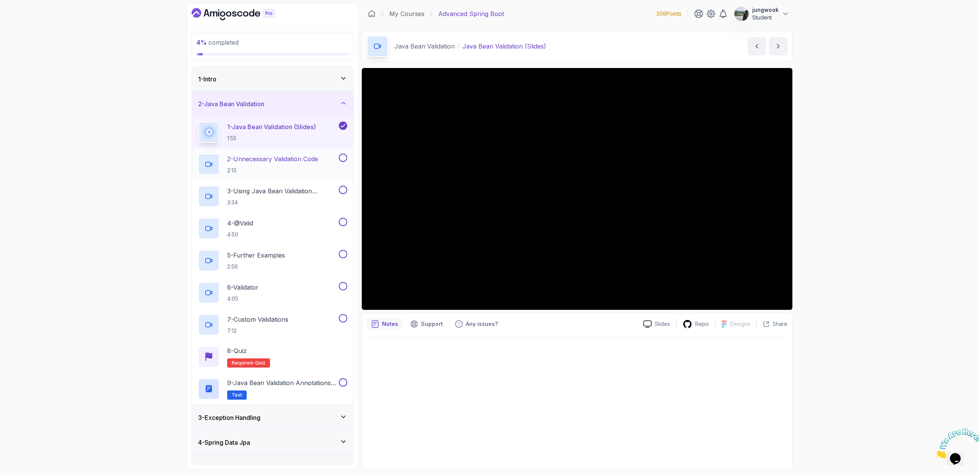
click at [283, 156] on p "2 - Unnecessary Validation Code" at bounding box center [272, 159] width 91 height 9
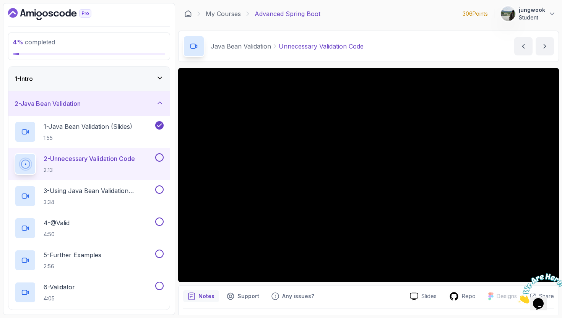
click at [125, 76] on div "1 - Intro" at bounding box center [89, 78] width 149 height 9
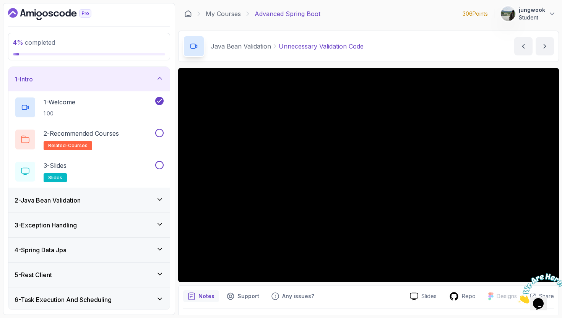
scroll to position [13, 0]
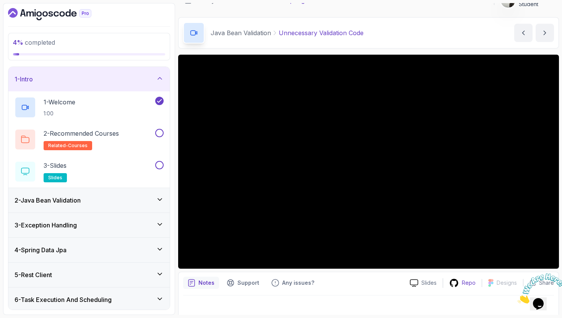
click at [455, 286] on icon at bounding box center [454, 283] width 10 height 10
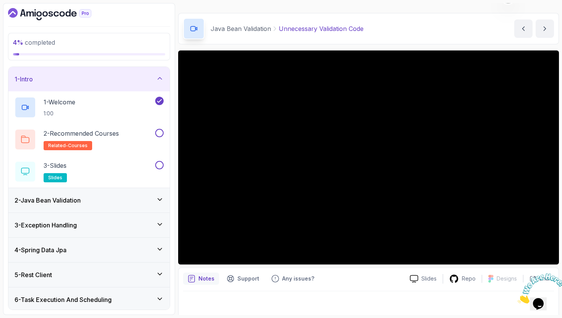
scroll to position [20, 0]
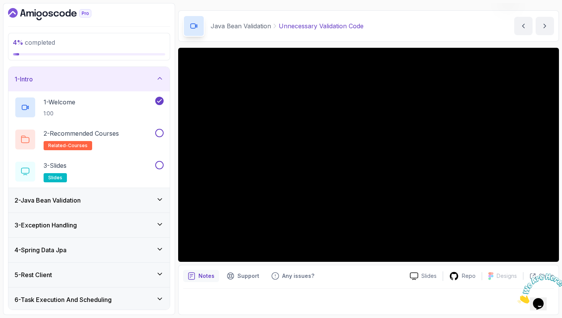
click at [90, 199] on div "2 - Java Bean Validation" at bounding box center [89, 200] width 149 height 9
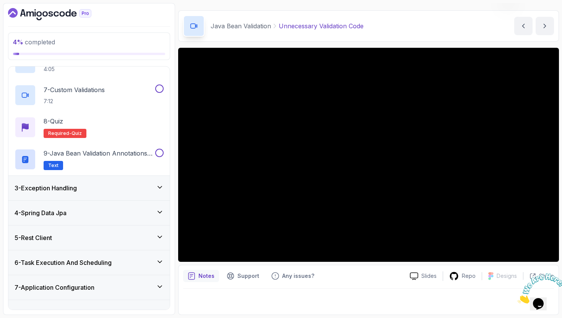
scroll to position [249, 0]
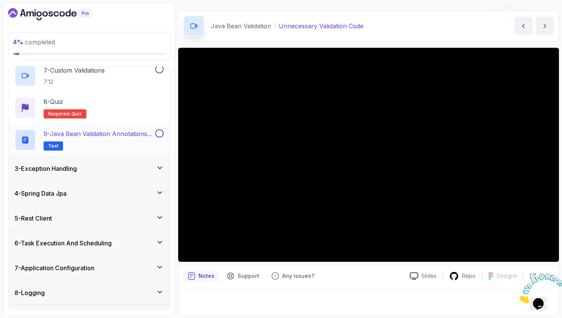
click at [119, 140] on h2 "9 - Java Bean Validation Annotations Cheat Sheet Text" at bounding box center [99, 139] width 110 height 21
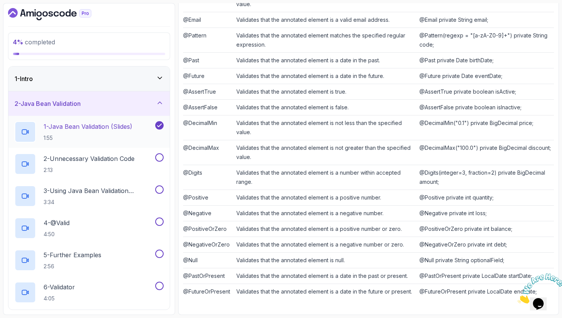
click at [105, 128] on p "1 - Java Bean Validation (Slides)" at bounding box center [88, 126] width 89 height 9
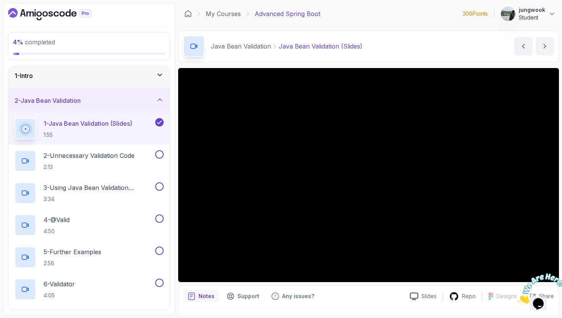
scroll to position [5, 0]
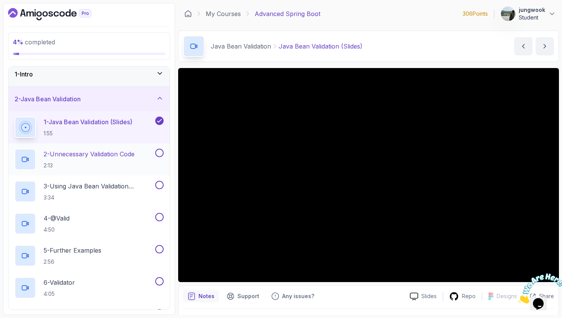
click at [109, 163] on p "2:13" at bounding box center [89, 166] width 91 height 8
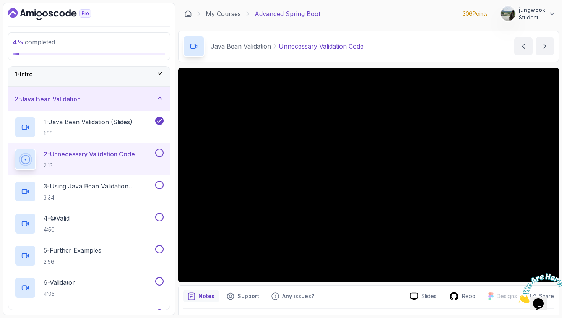
scroll to position [20, 0]
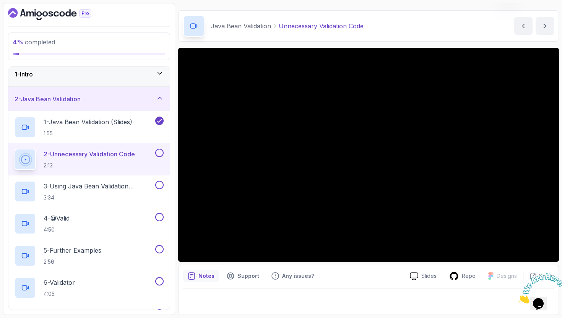
click at [114, 163] on p "2:13" at bounding box center [89, 166] width 91 height 8
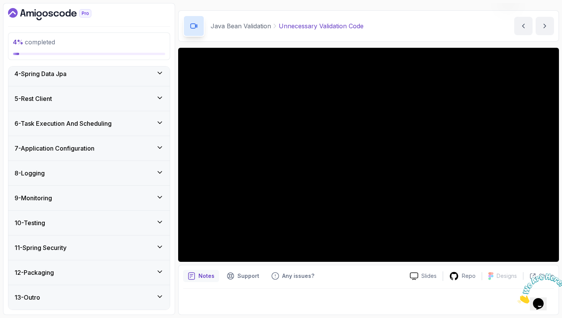
click at [72, 297] on div "13 - Outro" at bounding box center [89, 297] width 149 height 9
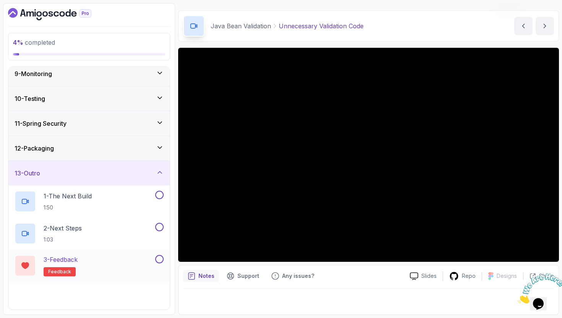
scroll to position [208, 0]
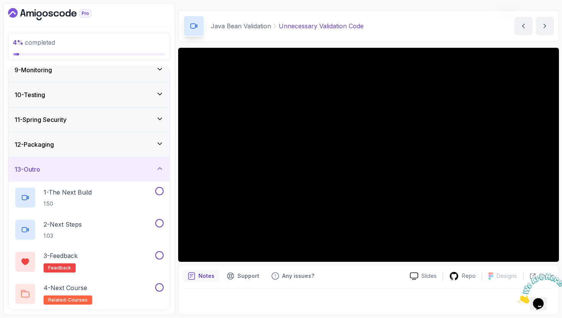
click at [124, 140] on div "12 - Packaging" at bounding box center [89, 144] width 149 height 9
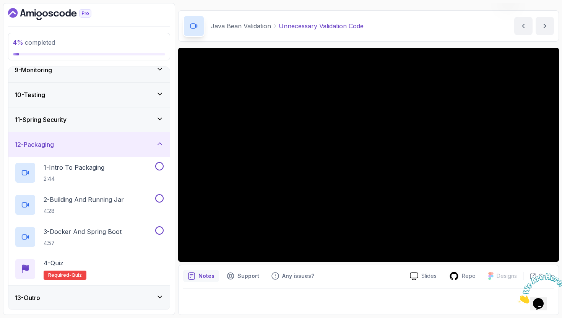
click at [140, 111] on div "11 - Spring Security" at bounding box center [88, 119] width 161 height 24
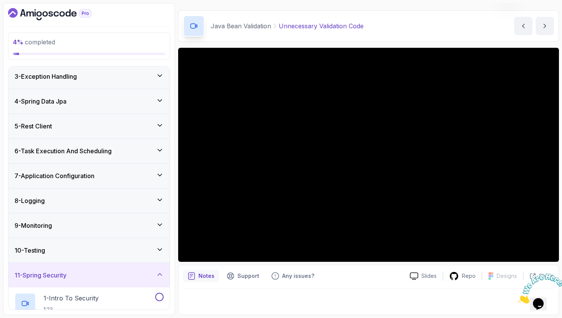
scroll to position [75, 0]
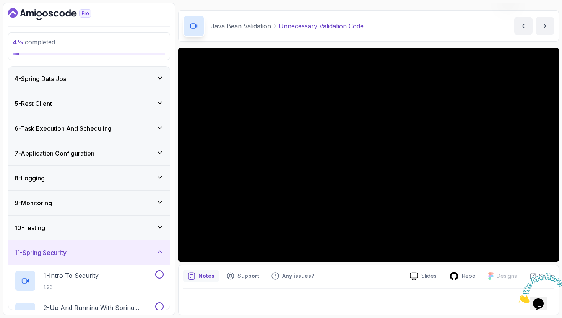
click at [91, 228] on div "10 - Testing" at bounding box center [89, 227] width 149 height 9
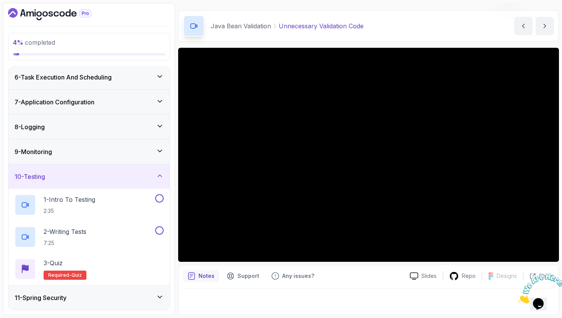
scroll to position [107, 0]
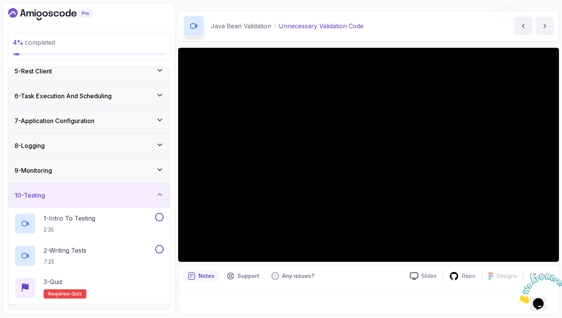
click at [116, 179] on div "9 - Monitoring" at bounding box center [88, 170] width 161 height 24
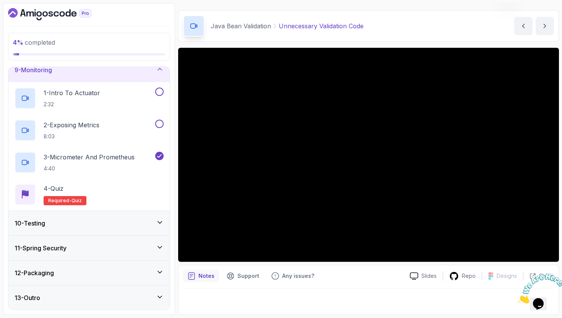
scroll to position [137, 0]
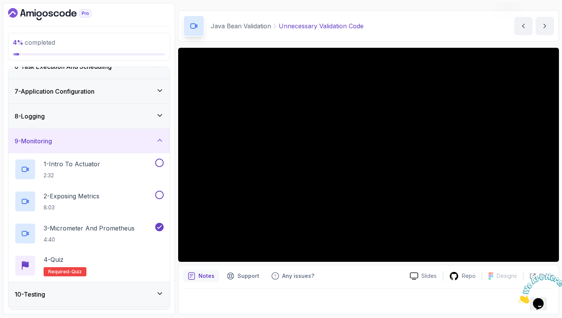
click at [134, 111] on div "8 - Logging" at bounding box center [88, 116] width 161 height 24
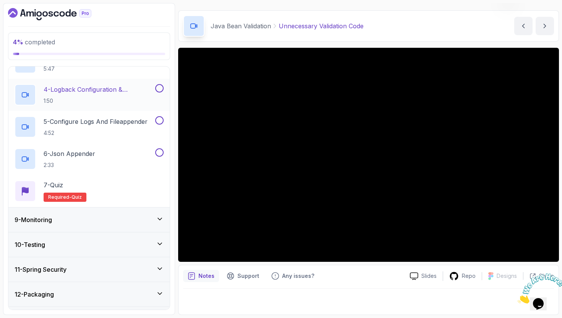
scroll to position [33, 0]
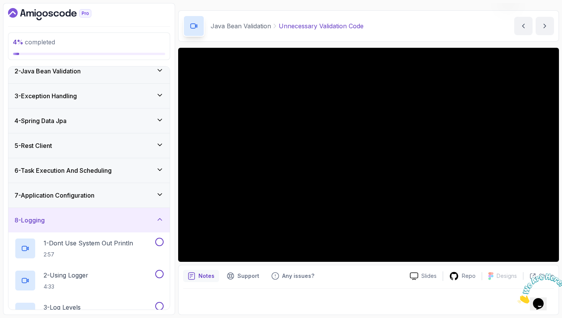
click at [81, 200] on div "7 - Application Configuration" at bounding box center [88, 195] width 161 height 24
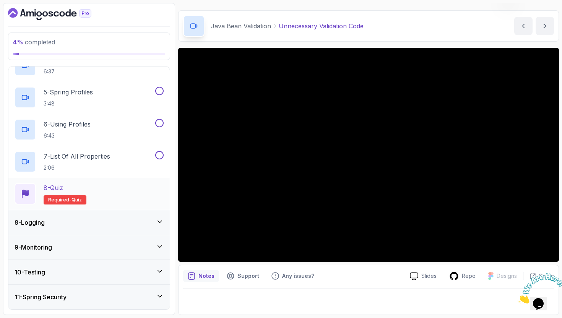
scroll to position [44, 0]
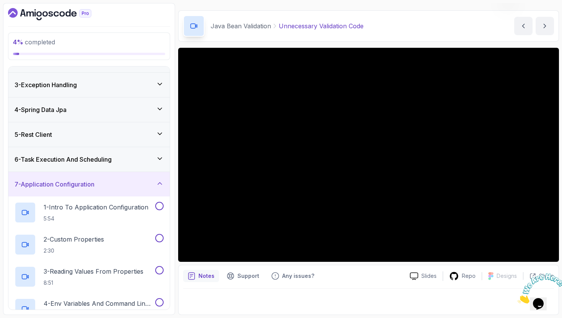
click at [105, 162] on h3 "6 - Task Execution And Scheduling" at bounding box center [63, 159] width 97 height 9
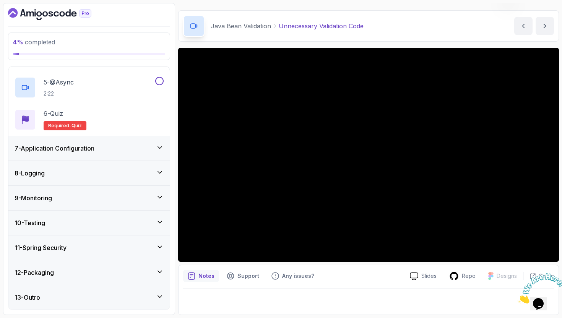
scroll to position [6, 0]
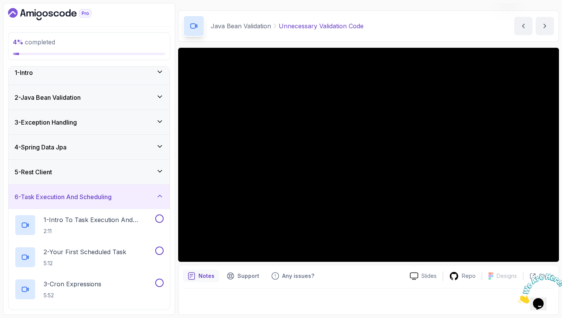
click at [105, 161] on div "5 - Rest Client" at bounding box center [88, 172] width 161 height 24
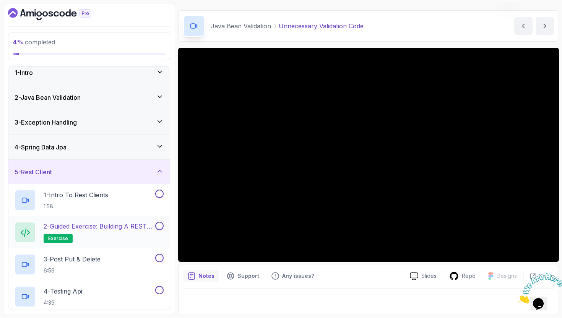
click at [90, 226] on p "2 - Guided Exercise: Building a REST Client" at bounding box center [99, 226] width 110 height 9
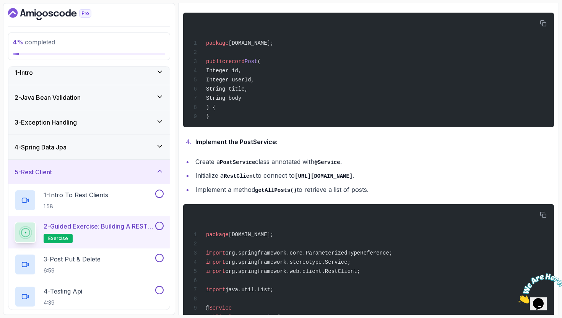
scroll to position [997, 0]
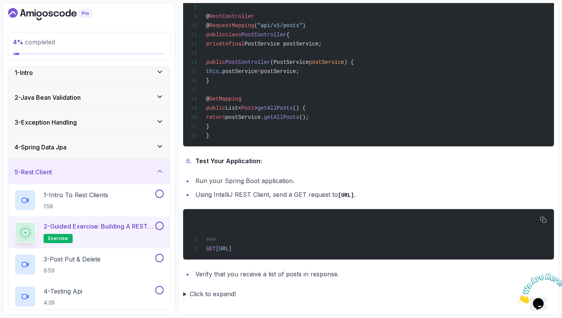
click at [108, 147] on div "4 - Spring Data Jpa" at bounding box center [89, 147] width 149 height 9
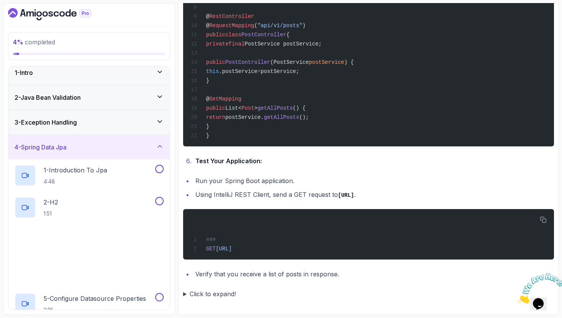
click at [119, 123] on div "3 - Exception Handling" at bounding box center [89, 122] width 149 height 9
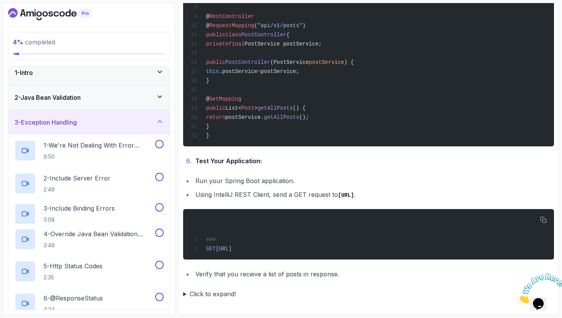
click at [133, 94] on div "2 - Java Bean Validation" at bounding box center [89, 97] width 149 height 9
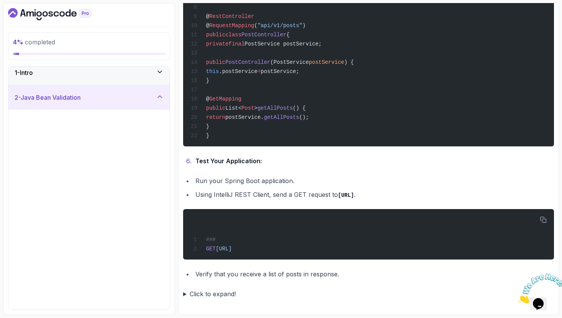
click at [138, 80] on div "1 - Intro" at bounding box center [88, 72] width 161 height 24
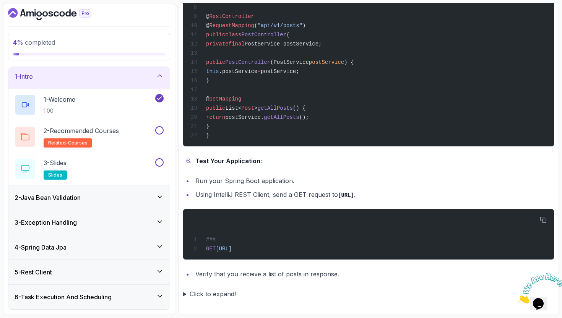
scroll to position [0, 0]
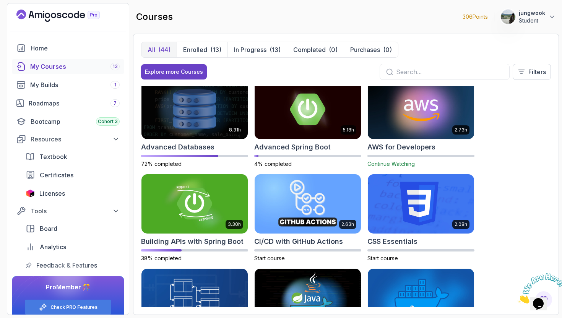
scroll to position [16, 0]
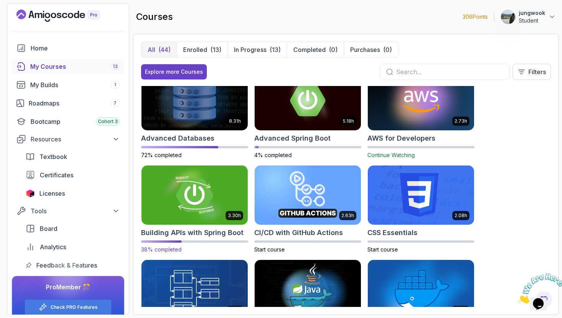
click at [224, 201] on img at bounding box center [195, 195] width 112 height 62
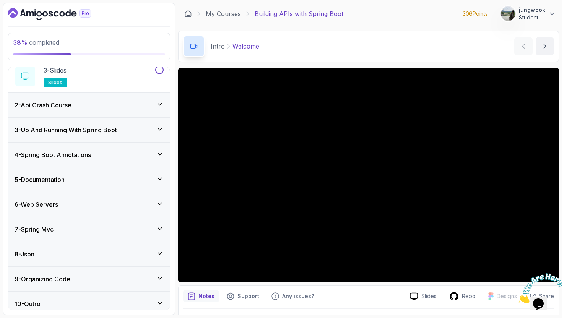
scroll to position [101, 0]
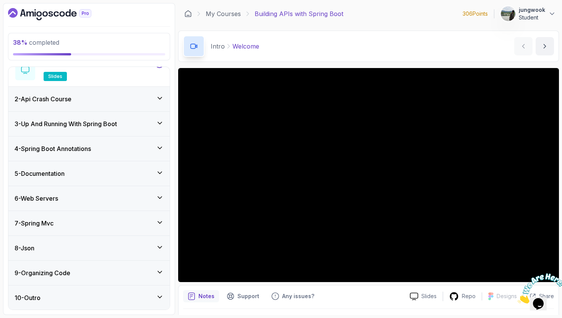
click at [110, 270] on div "9 - Organizing Code" at bounding box center [89, 272] width 149 height 9
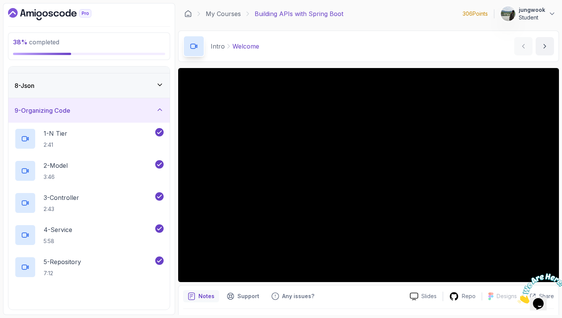
scroll to position [326, 0]
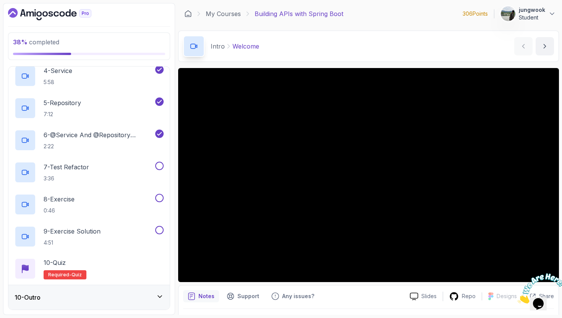
click at [84, 293] on div "10 - Outro" at bounding box center [89, 297] width 149 height 9
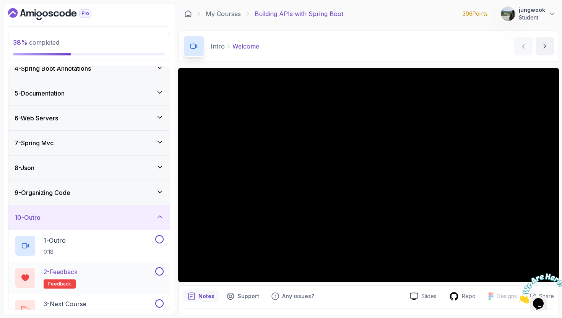
scroll to position [101, 0]
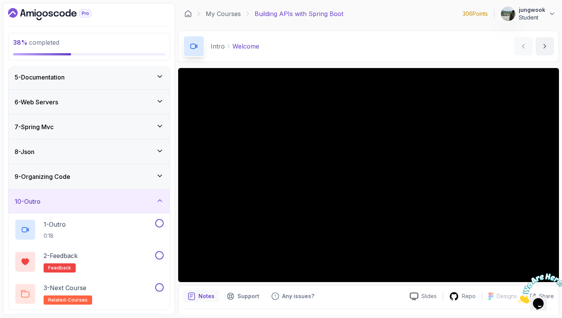
click at [115, 181] on div "9 - Organizing Code" at bounding box center [88, 176] width 161 height 24
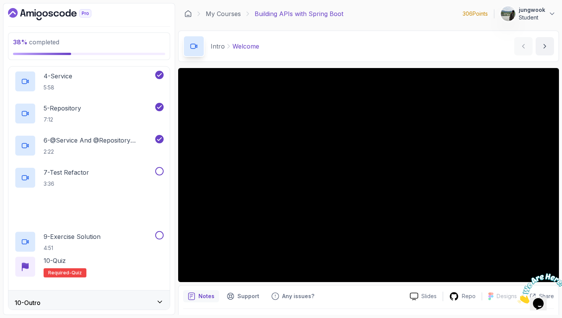
scroll to position [326, 0]
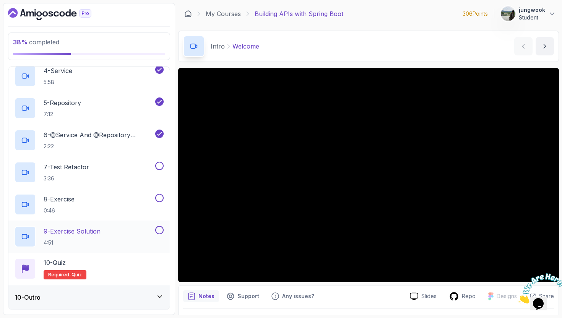
click at [99, 238] on h2 "9 - Exercise Solution 4:51" at bounding box center [72, 237] width 57 height 20
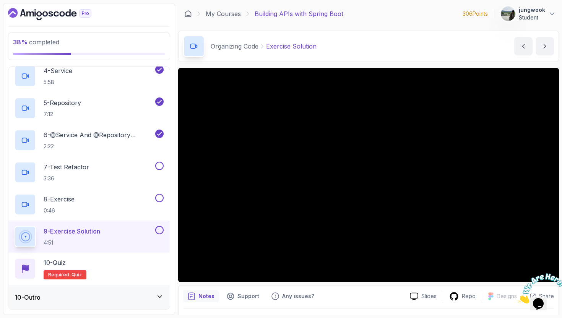
click at [518, 298] on icon "Close" at bounding box center [518, 301] width 0 height 7
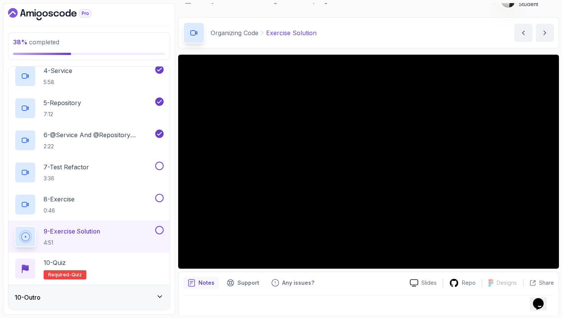
scroll to position [20, 0]
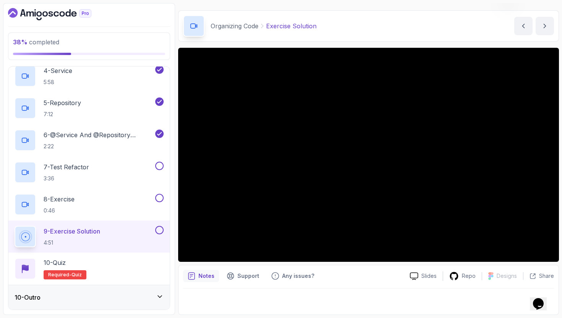
click at [459, 265] on div "Notes Support Any issues? Slides Repo Designs Design not available Share" at bounding box center [368, 290] width 381 height 50
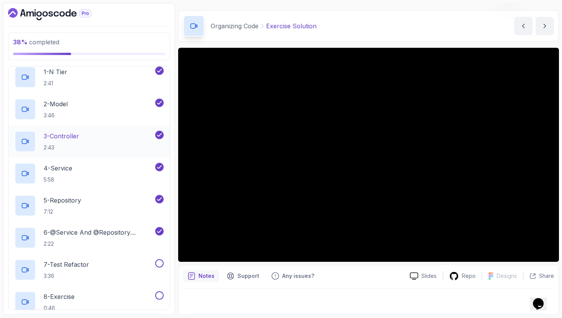
scroll to position [230, 0]
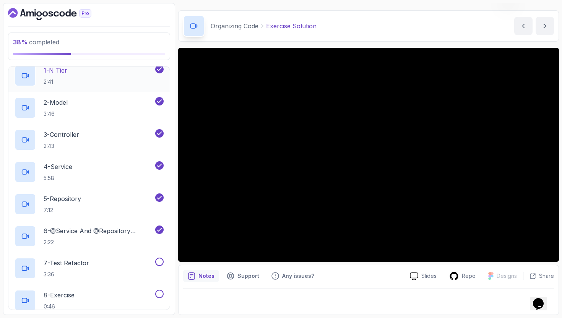
click at [115, 90] on div "1 - N Tier 2:41" at bounding box center [88, 76] width 161 height 32
click at [120, 75] on div "1 - N Tier 2:41" at bounding box center [84, 75] width 139 height 21
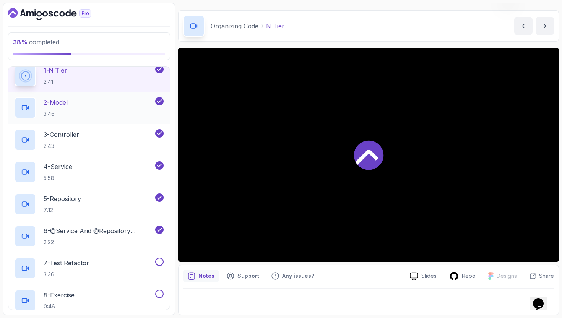
scroll to position [225, 0]
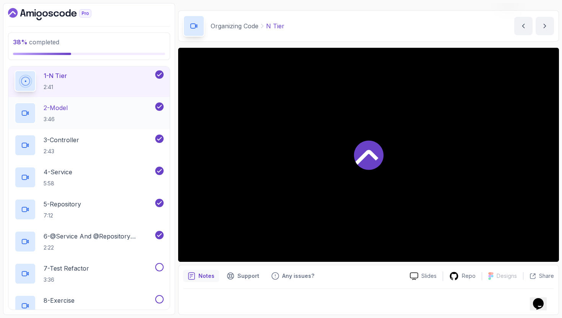
click at [125, 117] on div "2 - Model 3:46" at bounding box center [84, 112] width 139 height 21
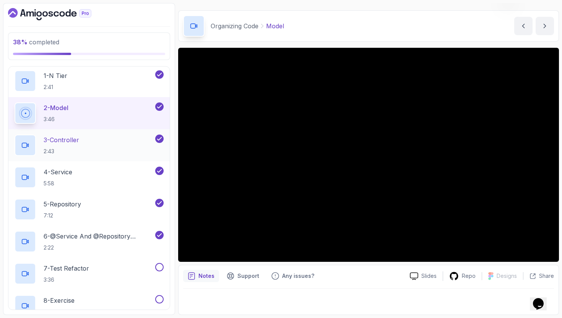
click at [114, 142] on div "3 - Controller 2:43" at bounding box center [84, 145] width 139 height 21
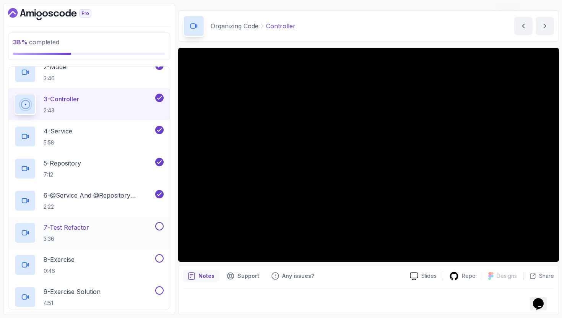
scroll to position [255, 0]
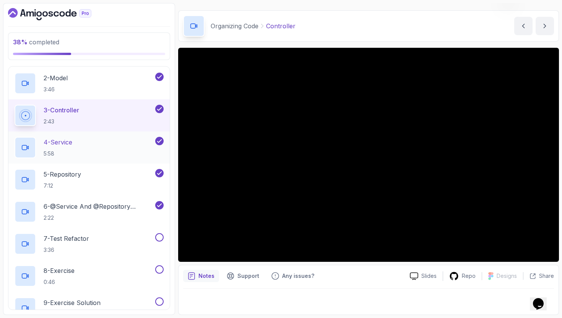
click at [92, 148] on div "4 - Service 5:58" at bounding box center [84, 147] width 139 height 21
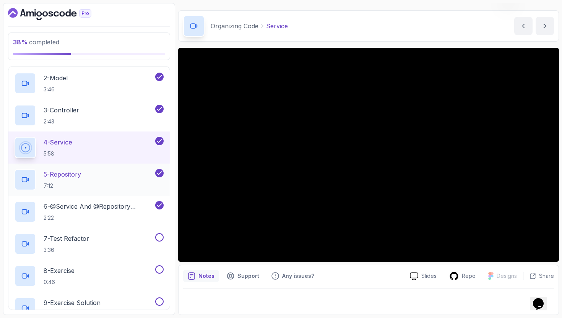
click at [113, 177] on div "5 - Repository 7:12" at bounding box center [84, 179] width 139 height 21
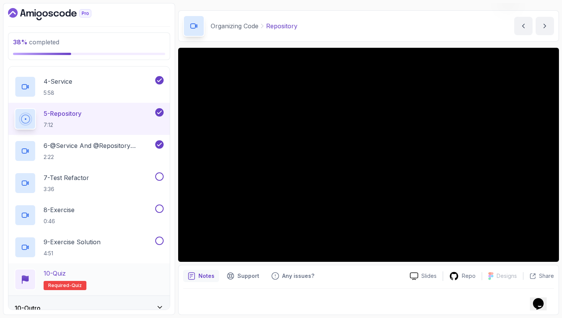
scroll to position [326, 0]
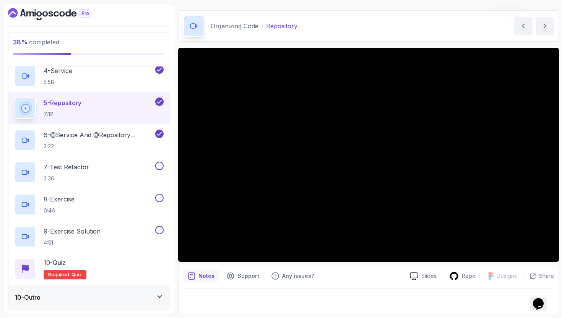
click at [64, 297] on div "10 - Outro" at bounding box center [89, 297] width 149 height 9
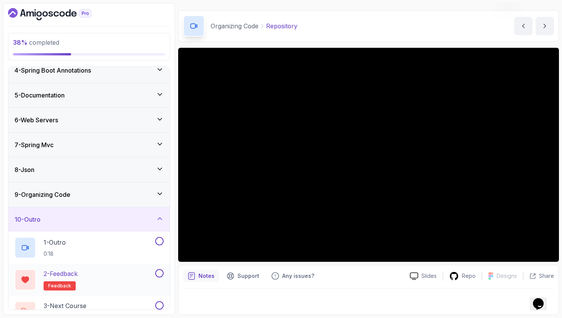
scroll to position [101, 0]
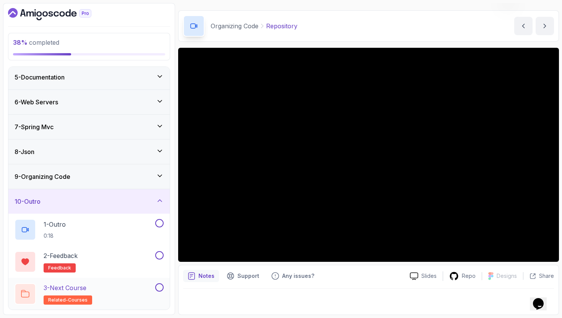
click at [84, 287] on p "3 - Next Course" at bounding box center [65, 287] width 43 height 9
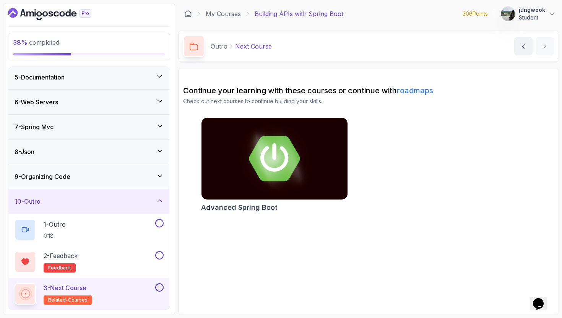
click at [207, 197] on img at bounding box center [274, 159] width 153 height 86
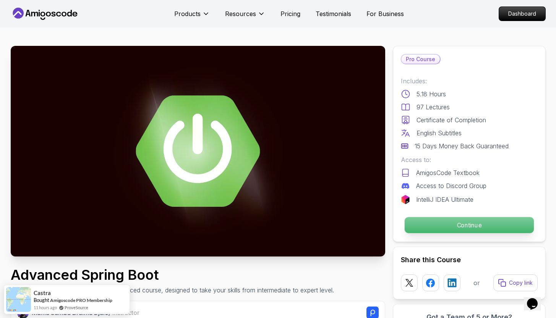
click at [473, 229] on p "Continue" at bounding box center [469, 225] width 129 height 16
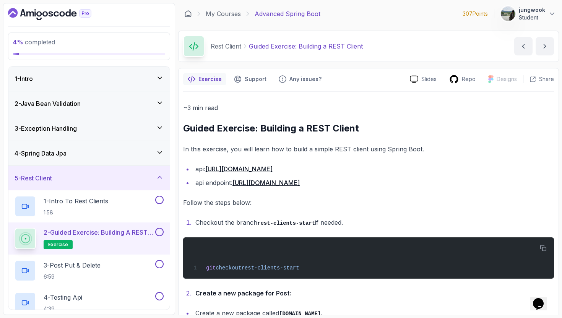
click at [91, 104] on div "2 - Java Bean Validation" at bounding box center [89, 103] width 149 height 9
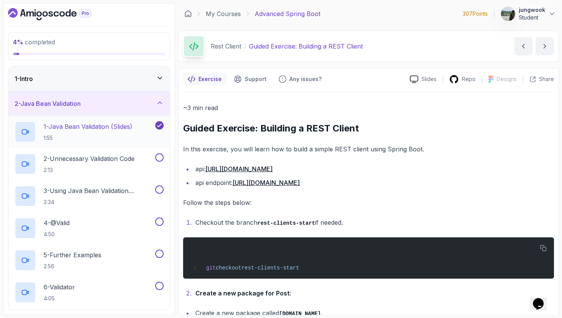
click at [104, 140] on p "1:55" at bounding box center [88, 138] width 89 height 8
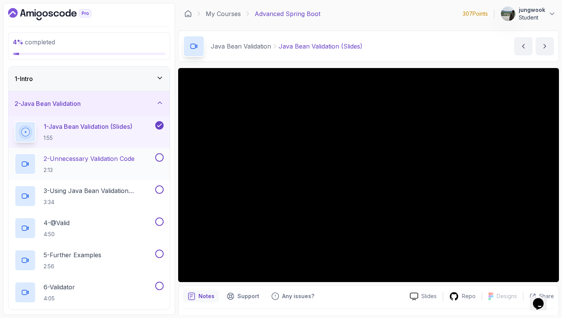
click at [119, 165] on h2 "2 - Unnecessary Validation Code 2:13" at bounding box center [89, 164] width 91 height 20
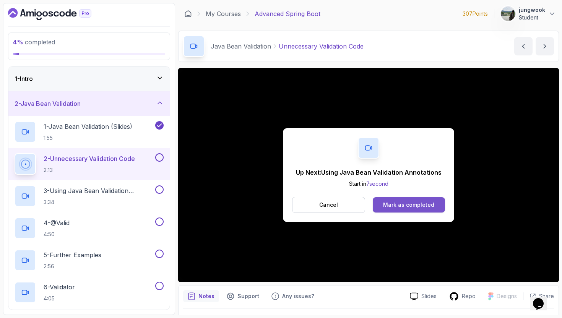
click at [402, 203] on div "Mark as completed" at bounding box center [408, 205] width 51 height 8
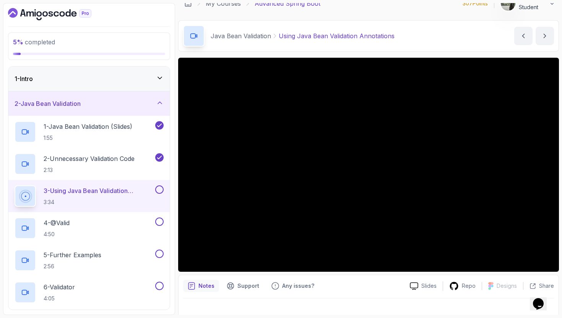
scroll to position [20, 0]
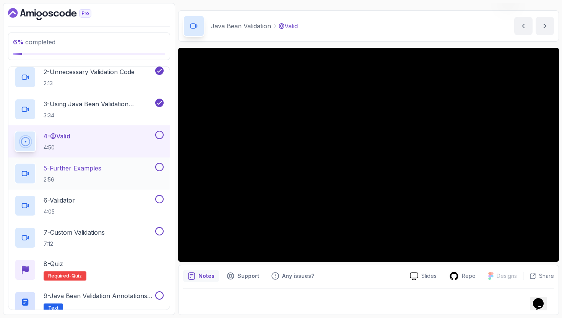
scroll to position [63, 0]
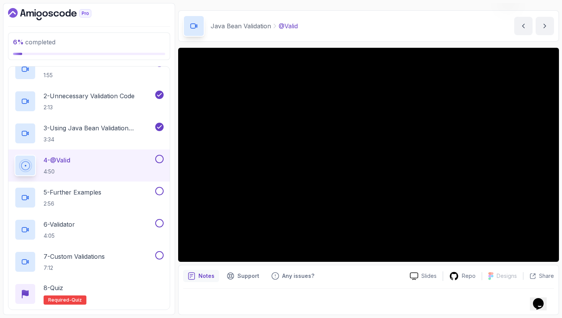
click at [163, 158] on button at bounding box center [159, 159] width 8 height 8
click at [112, 190] on div "5 - Further Examples 2:56" at bounding box center [84, 197] width 139 height 21
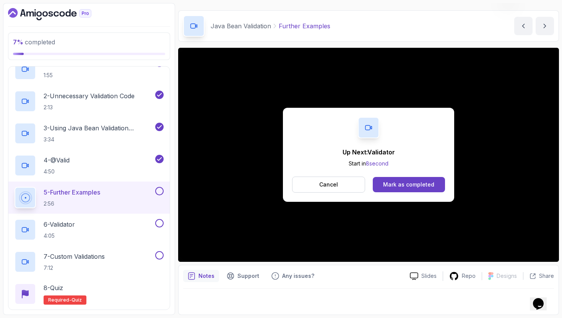
click at [158, 191] on button at bounding box center [159, 191] width 8 height 8
click at [433, 184] on button "Mark as completed" at bounding box center [409, 184] width 72 height 15
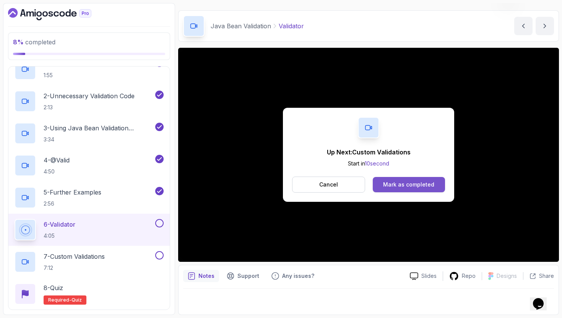
click at [398, 179] on button "Mark as completed" at bounding box center [409, 184] width 72 height 15
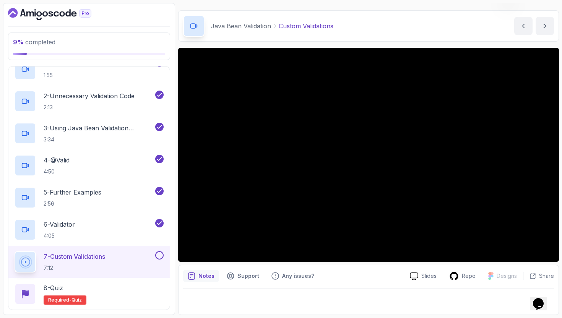
click at [433, 29] on div "Java Bean Validation Custom Validations Custom Validations by nelson" at bounding box center [368, 25] width 381 height 31
click at [160, 257] on button at bounding box center [159, 255] width 8 height 8
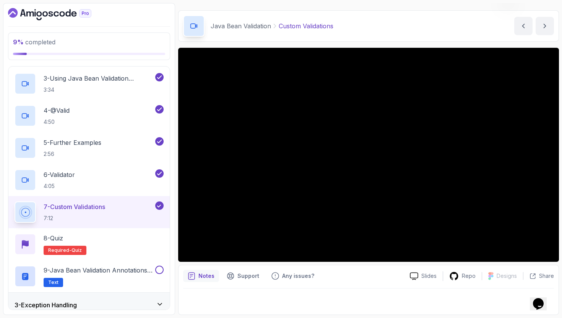
scroll to position [151, 0]
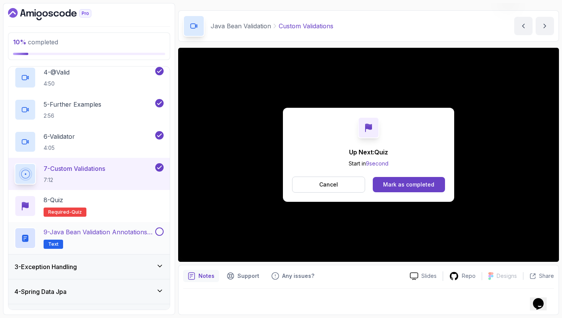
click at [115, 236] on p "9 - Java Bean Validation Annotations Cheat Sheet" at bounding box center [99, 232] width 110 height 9
click at [109, 265] on div "3 - Exception Handling" at bounding box center [89, 266] width 149 height 9
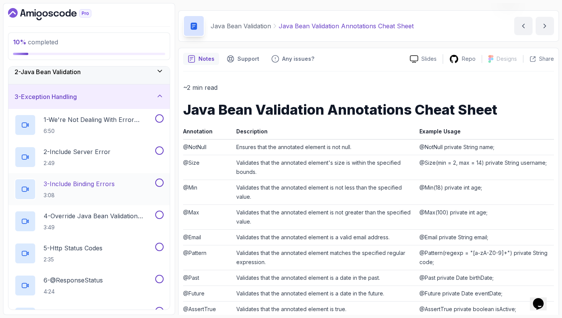
scroll to position [31, 0]
click at [120, 120] on p "1 - We're Not Dealing With Error Properply" at bounding box center [99, 120] width 110 height 9
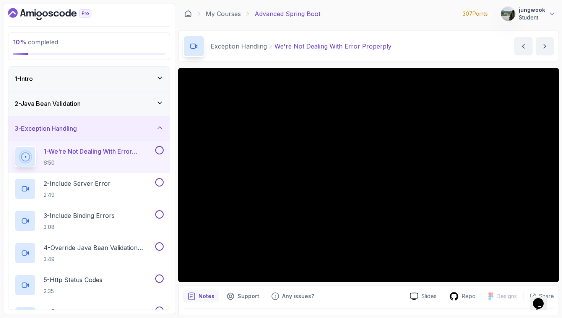
click at [162, 152] on button at bounding box center [159, 150] width 8 height 8
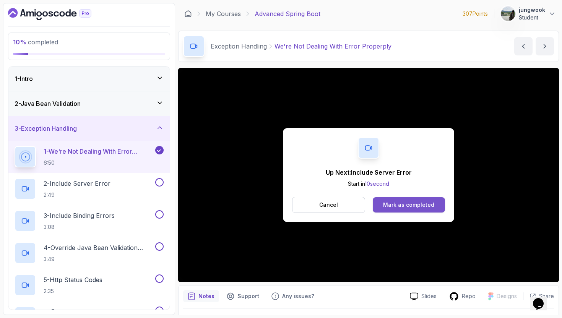
click at [422, 207] on div "Mark as completed" at bounding box center [408, 205] width 51 height 8
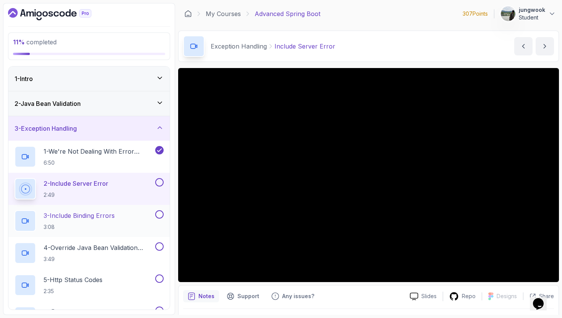
scroll to position [61, 0]
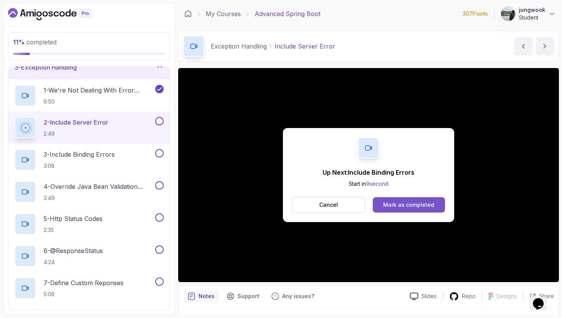
click at [390, 210] on button "Mark as completed" at bounding box center [409, 204] width 72 height 15
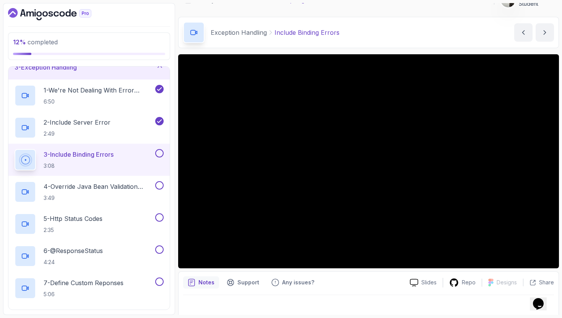
scroll to position [20, 0]
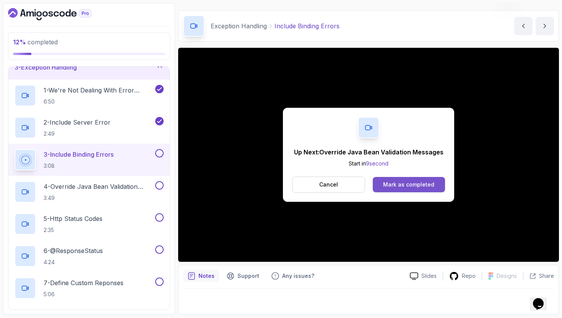
click at [431, 186] on div "Mark as completed" at bounding box center [408, 185] width 51 height 8
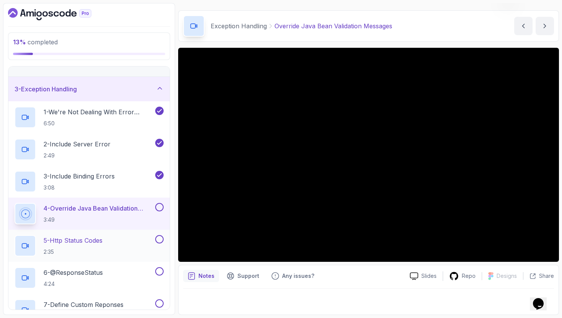
scroll to position [39, 0]
click at [161, 207] on button at bounding box center [159, 207] width 8 height 8
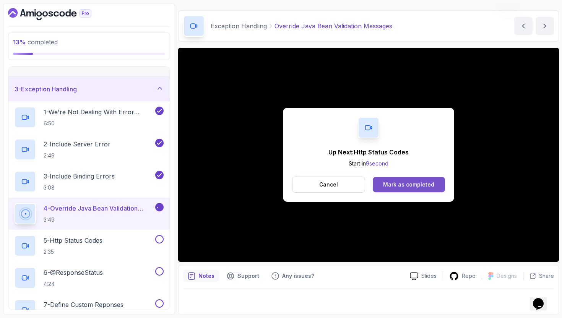
click at [379, 186] on button "Mark as completed" at bounding box center [409, 184] width 72 height 15
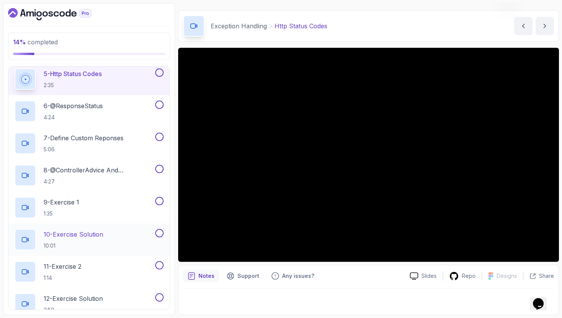
scroll to position [89, 0]
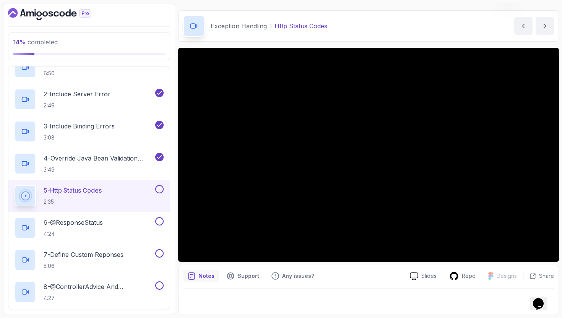
click at [361, 290] on div at bounding box center [368, 299] width 371 height 21
click at [352, 274] on div "Notes Support Any issues?" at bounding box center [293, 276] width 221 height 12
click at [158, 186] on button at bounding box center [159, 189] width 8 height 8
click at [124, 237] on div "6 - @ResponseStatus 4:24" at bounding box center [84, 227] width 139 height 21
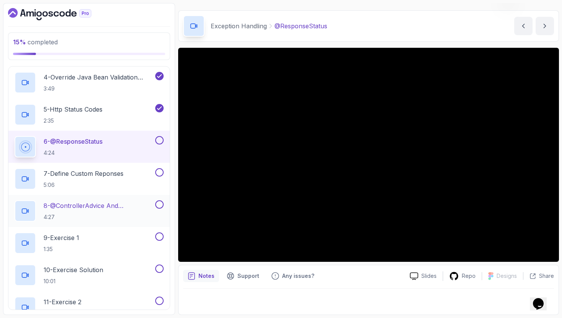
scroll to position [145, 0]
